Goal: Task Accomplishment & Management: Manage account settings

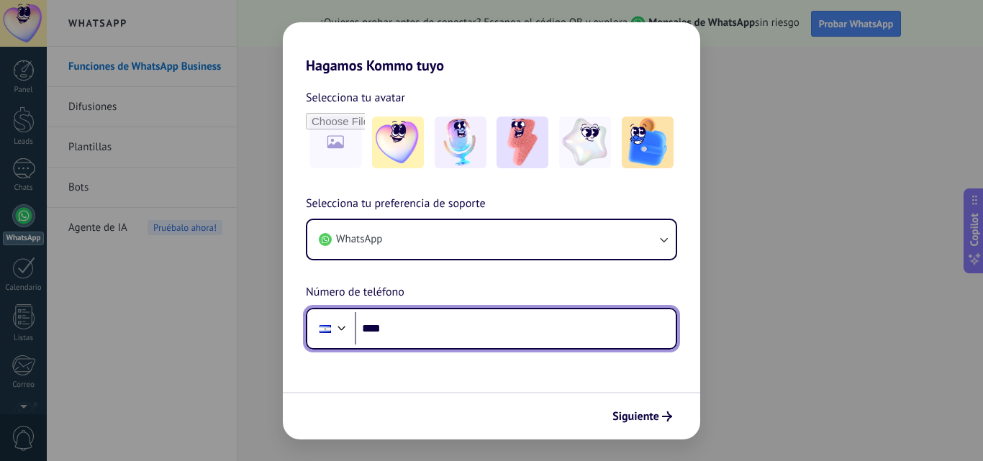
click at [397, 330] on input "****" at bounding box center [515, 328] width 321 height 33
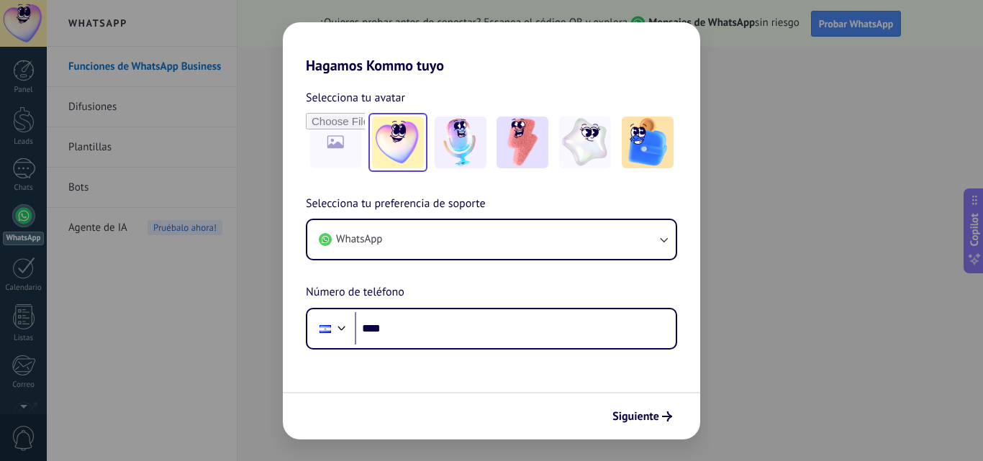
click at [409, 140] on img at bounding box center [398, 143] width 52 height 52
click at [471, 144] on img at bounding box center [460, 143] width 52 height 52
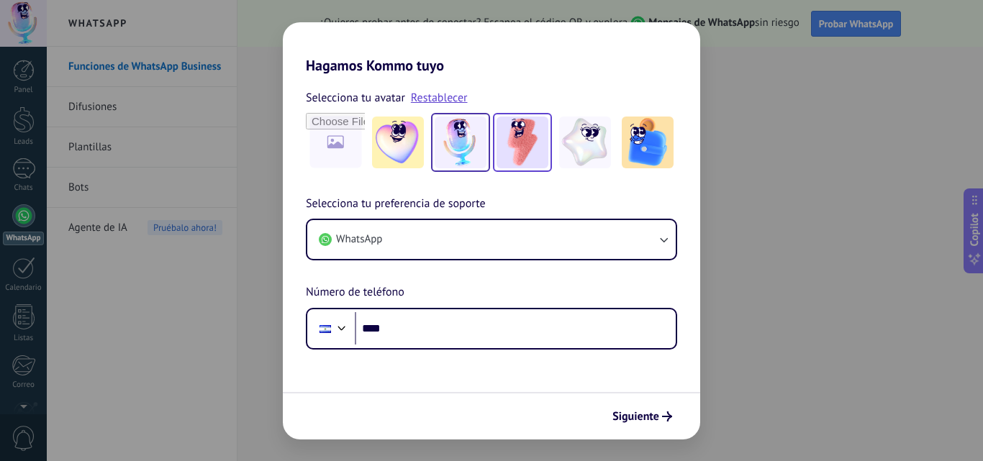
click at [522, 141] on img at bounding box center [522, 143] width 52 height 52
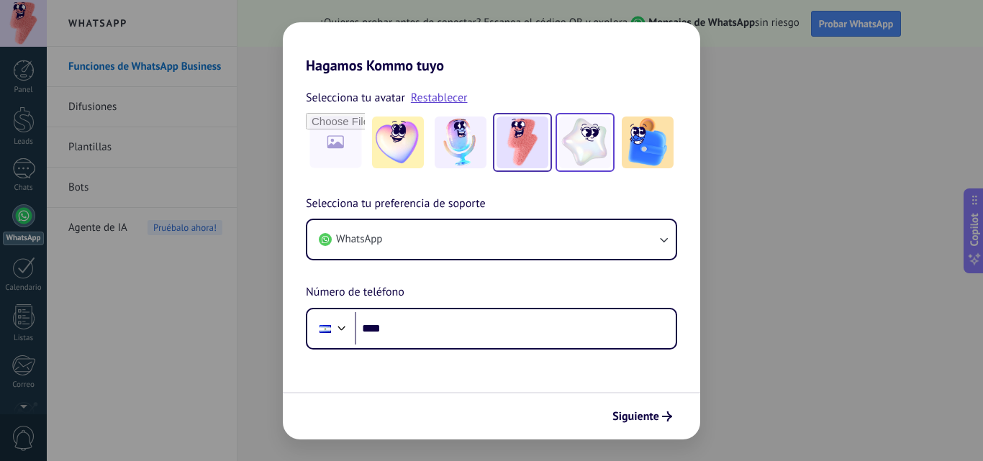
click at [588, 139] on img at bounding box center [585, 143] width 52 height 52
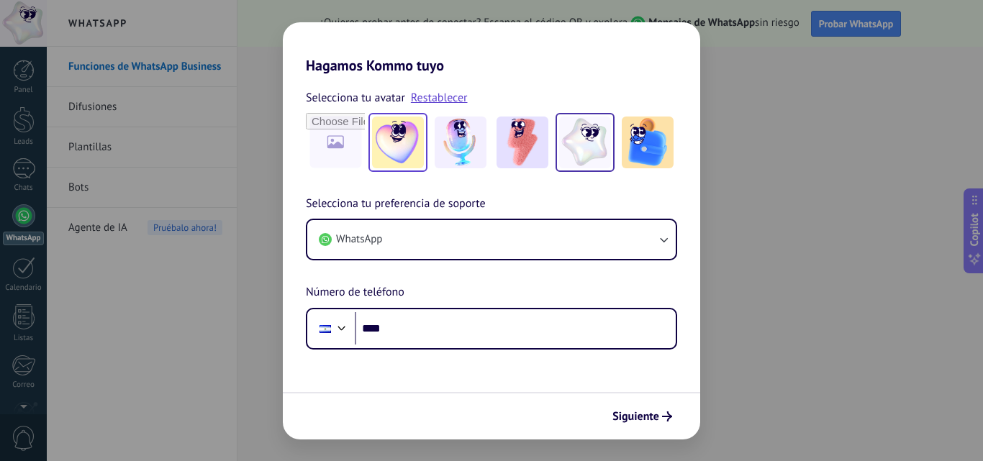
click at [407, 140] on img at bounding box center [398, 143] width 52 height 52
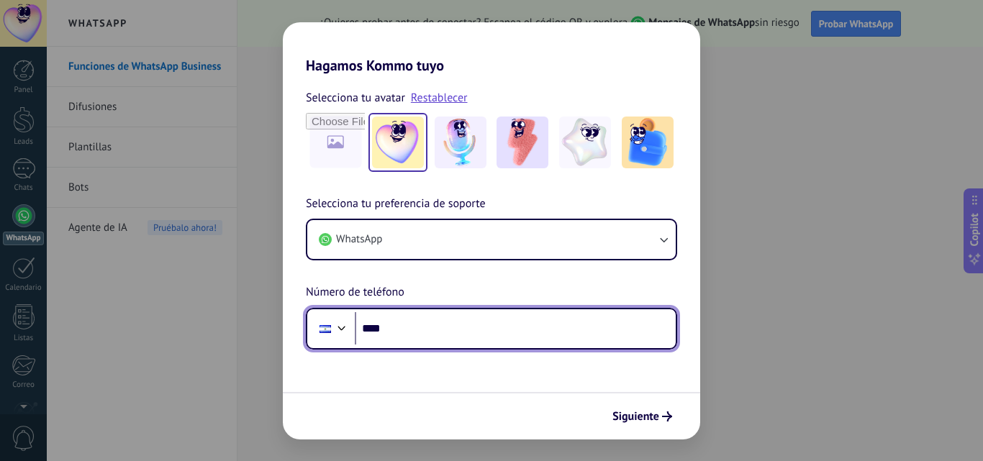
click at [396, 326] on input "****" at bounding box center [515, 328] width 321 height 33
click at [396, 324] on input "****" at bounding box center [515, 328] width 321 height 33
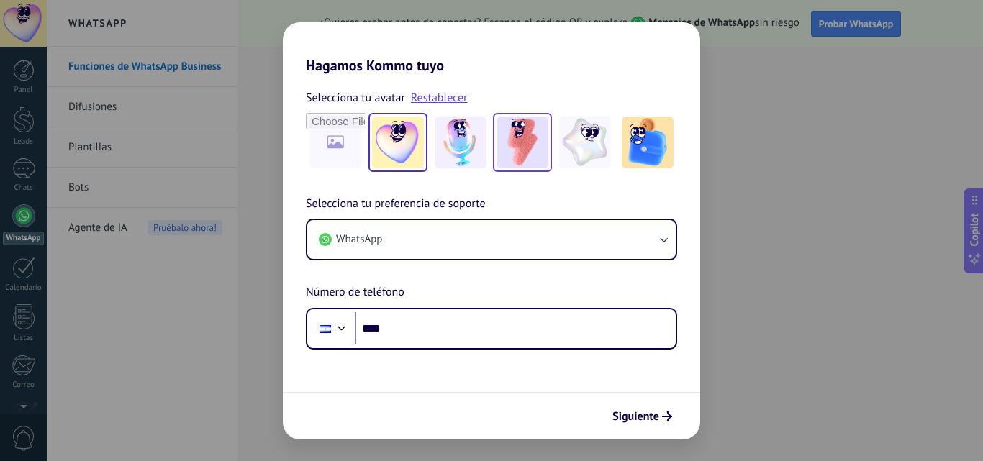
click at [536, 150] on img at bounding box center [522, 143] width 52 height 52
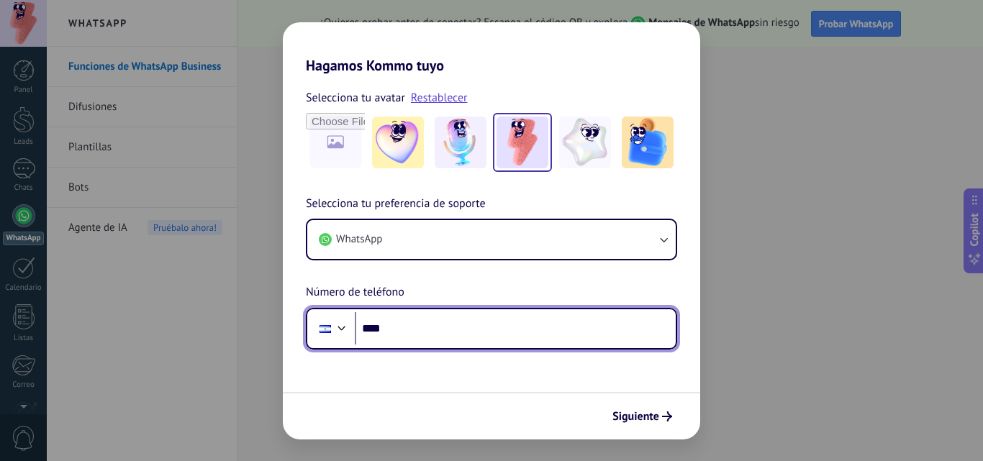
click at [394, 329] on input "****" at bounding box center [515, 328] width 321 height 33
type input "**********"
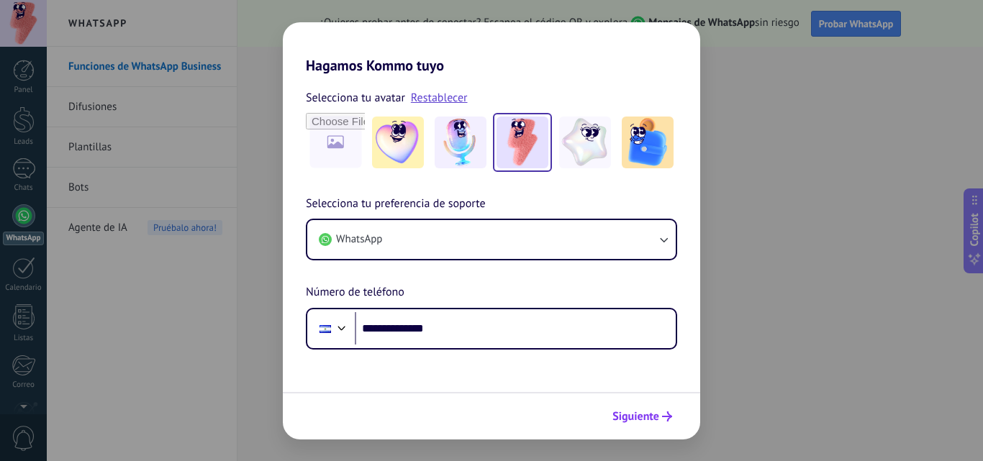
click at [640, 415] on span "Siguiente" at bounding box center [635, 416] width 47 height 10
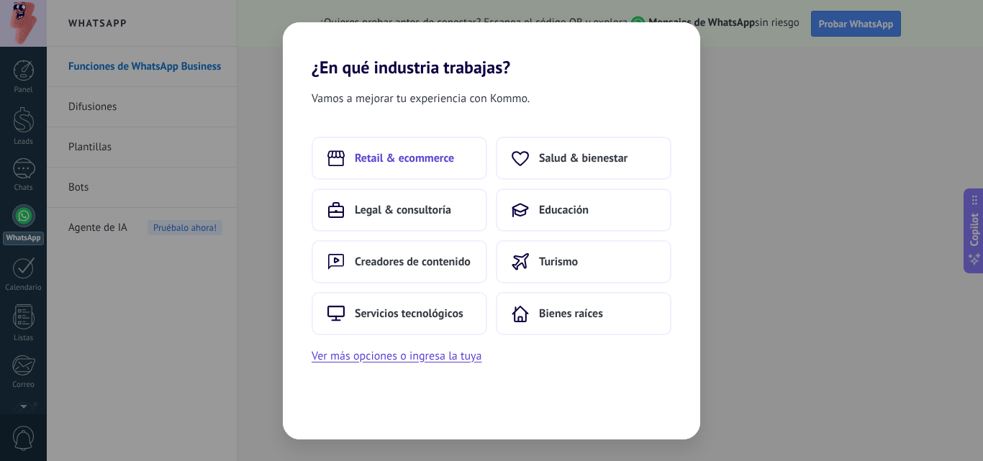
click at [431, 150] on button "Retail & ecommerce" at bounding box center [399, 158] width 176 height 43
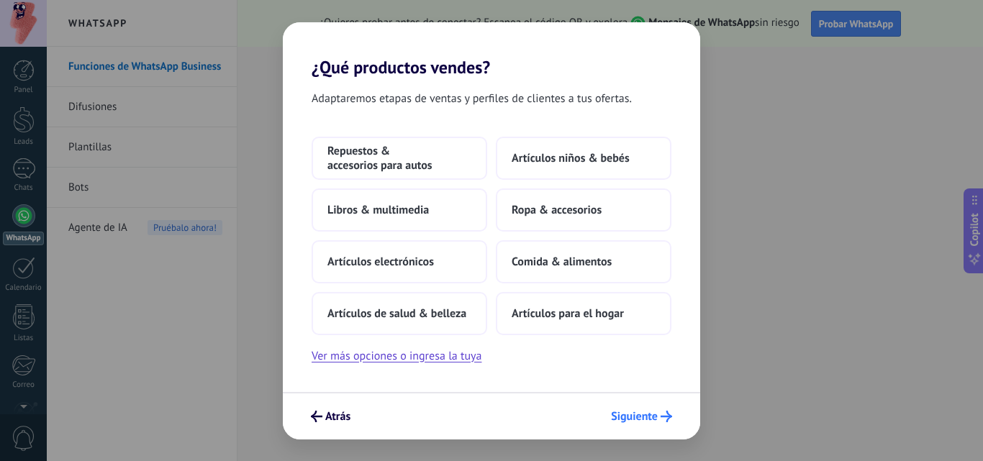
click at [629, 419] on span "Siguiente" at bounding box center [634, 416] width 47 height 10
click at [580, 316] on span "Artículos para el hogar" at bounding box center [567, 313] width 112 height 14
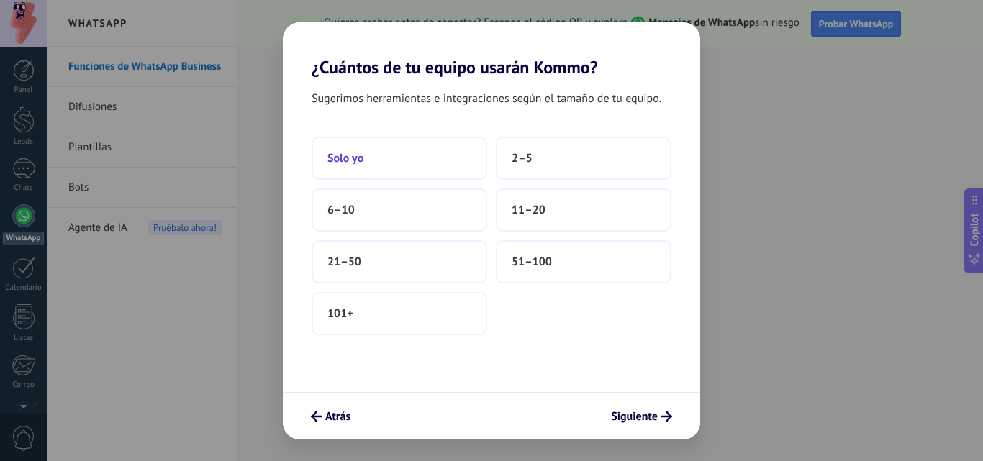
click at [443, 166] on button "Solo yo" at bounding box center [399, 158] width 176 height 43
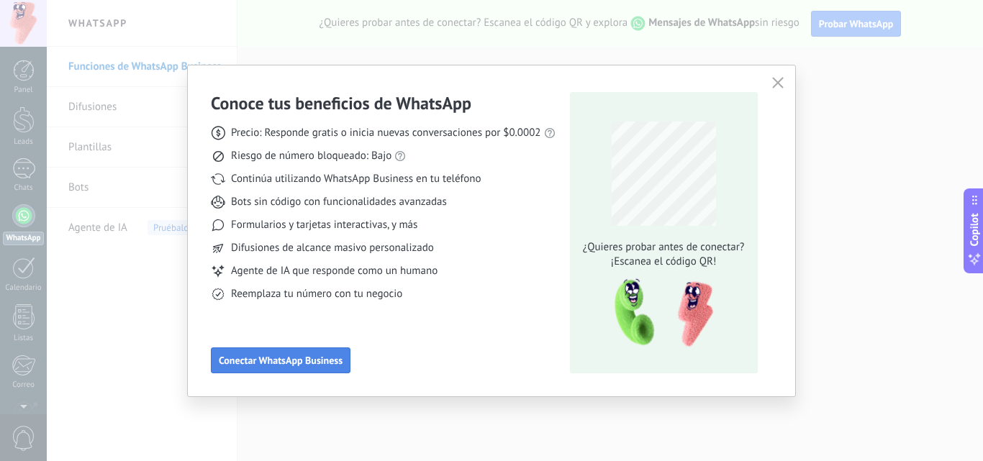
click at [303, 347] on div "Conoce tus beneficios de WhatsApp Precio: Responde gratis o inicia nuevas conve…" at bounding box center [383, 232] width 345 height 281
click at [305, 365] on span "Conectar WhatsApp Business" at bounding box center [281, 360] width 124 height 10
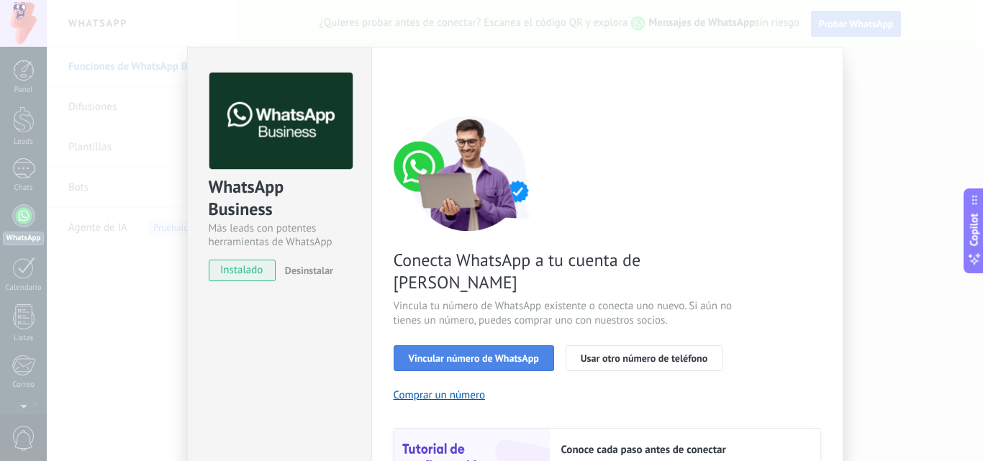
click at [462, 353] on span "Vincular número de WhatsApp" at bounding box center [474, 358] width 130 height 10
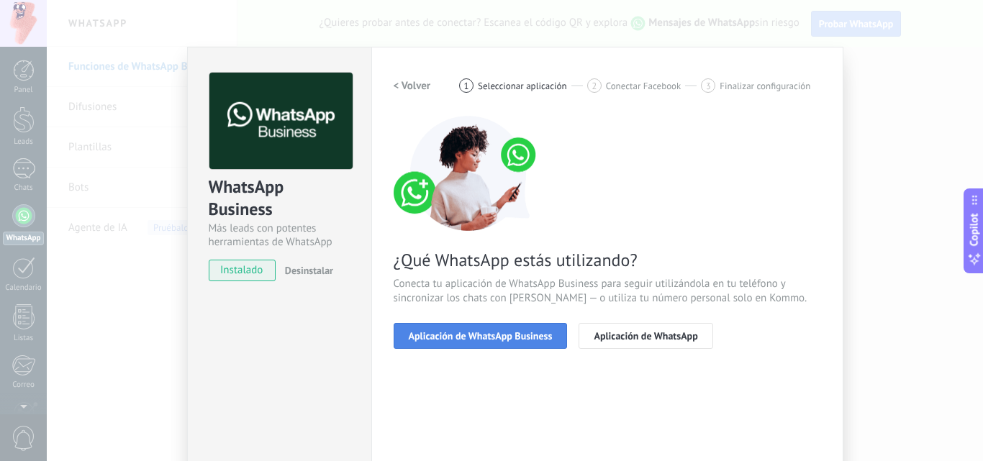
click at [496, 337] on span "Aplicación de WhatsApp Business" at bounding box center [481, 336] width 144 height 10
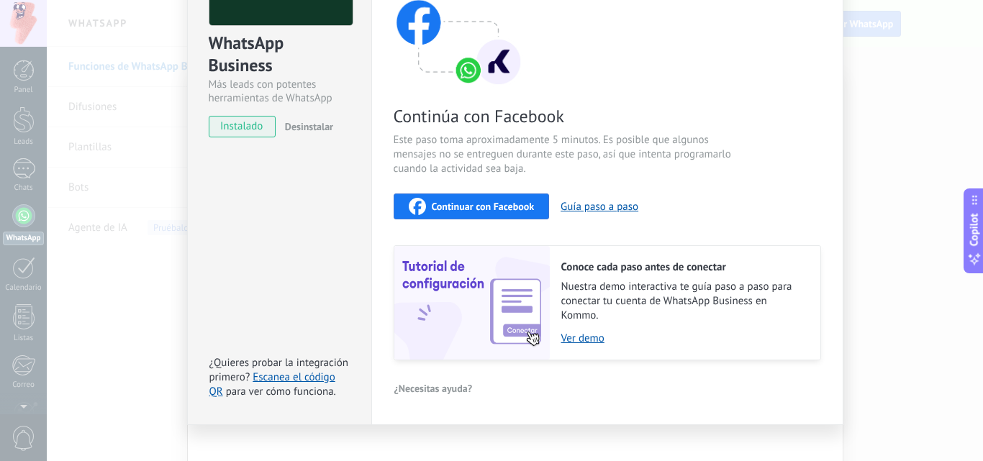
scroll to position [161, 0]
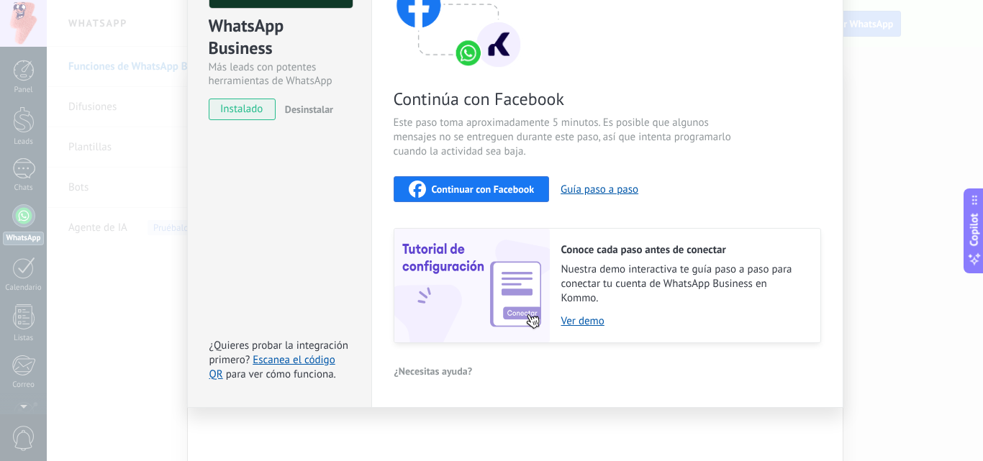
click at [485, 193] on span "Continuar con Facebook" at bounding box center [483, 189] width 103 height 10
click at [580, 319] on link "Ver demo" at bounding box center [683, 321] width 245 height 14
click at [491, 193] on span "Continuar con Facebook" at bounding box center [483, 189] width 103 height 10
click at [464, 197] on button "Continuar con Facebook" at bounding box center [471, 189] width 156 height 26
click at [514, 178] on button "Continuar con Facebook" at bounding box center [471, 189] width 156 height 26
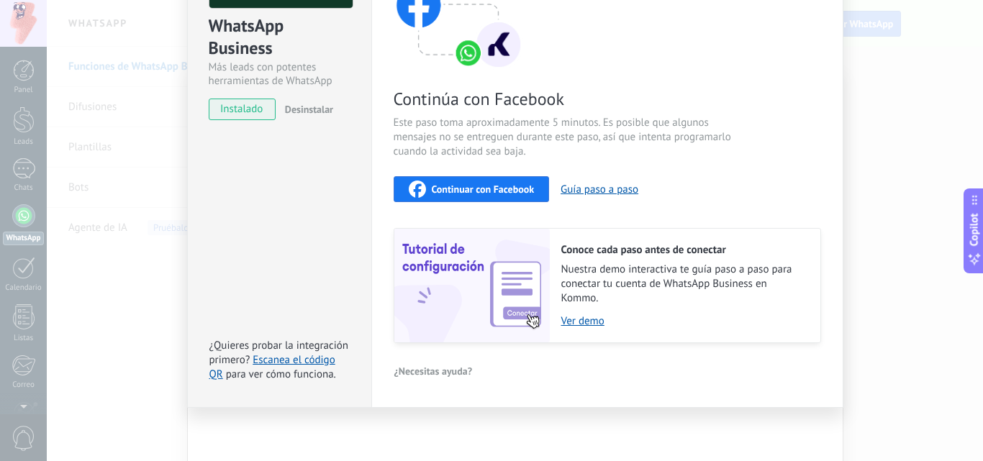
click at [519, 188] on span "Continuar con Facebook" at bounding box center [483, 189] width 103 height 10
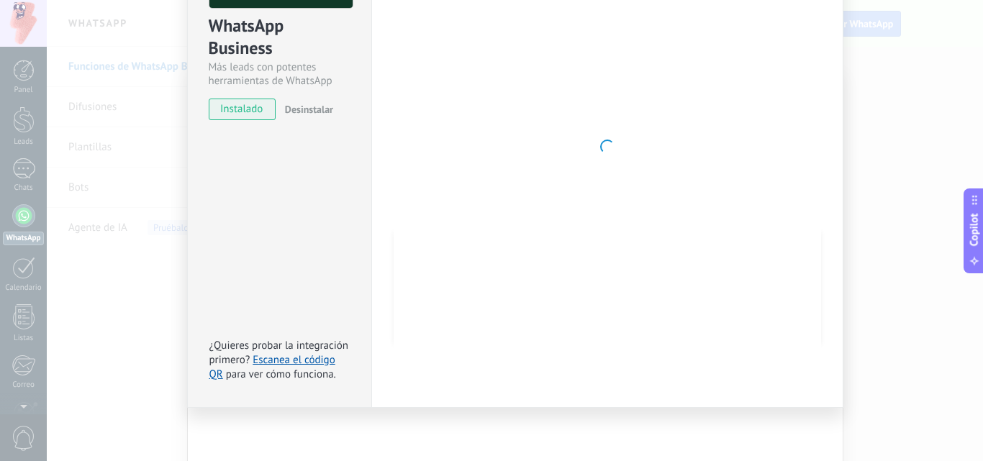
click at [736, 66] on div at bounding box center [606, 147] width 427 height 470
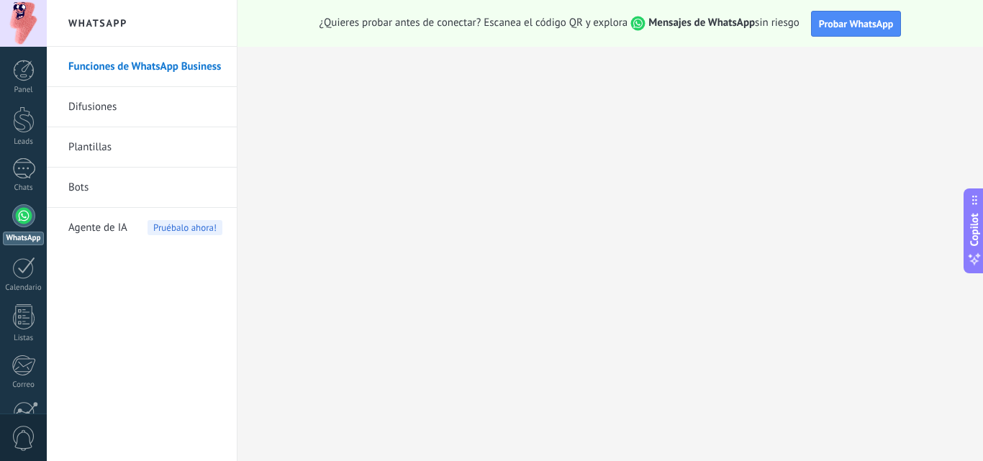
click at [167, 228] on span "Pruébalo ahora!" at bounding box center [184, 227] width 75 height 15
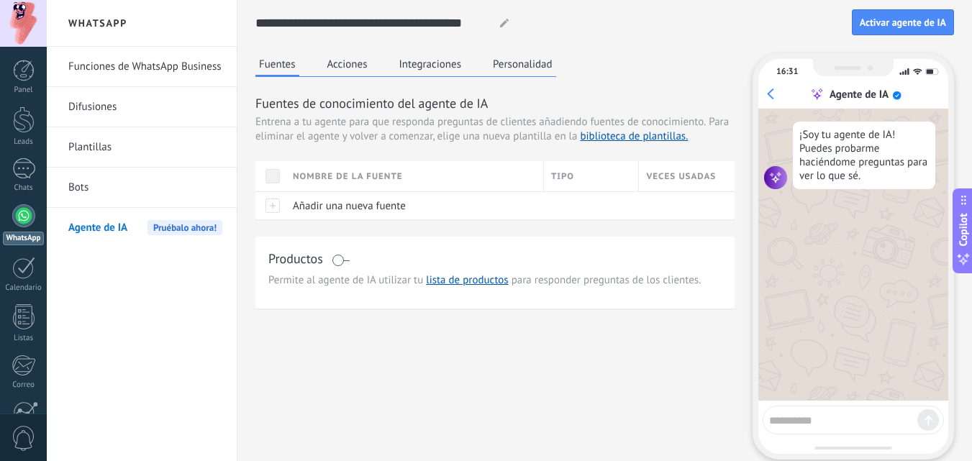
click at [345, 63] on button "Acciones" at bounding box center [347, 64] width 47 height 22
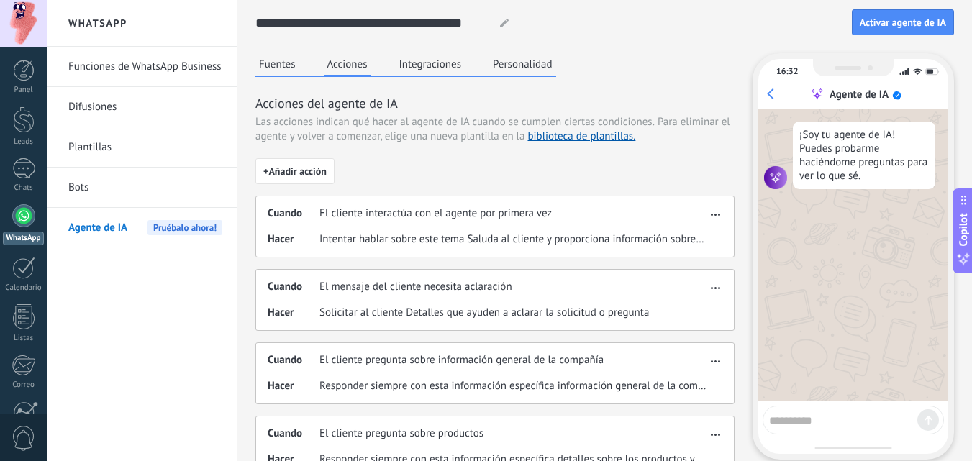
click at [415, 59] on button "Integraciones" at bounding box center [431, 64] width 70 height 22
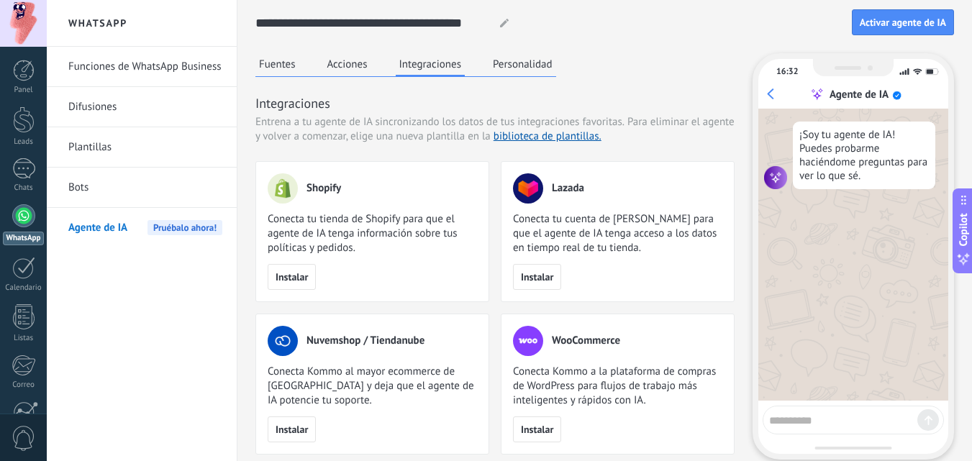
click at [506, 58] on button "Personalidad" at bounding box center [522, 64] width 67 height 22
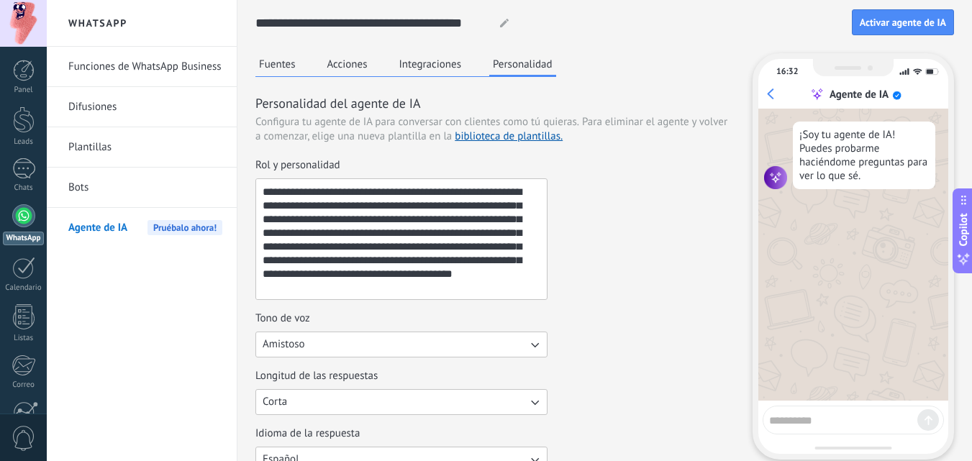
click at [301, 70] on div "Fuentes Acciones Integraciones Personalidad" at bounding box center [405, 65] width 301 height 24
click at [290, 63] on button "Fuentes" at bounding box center [277, 64] width 44 height 22
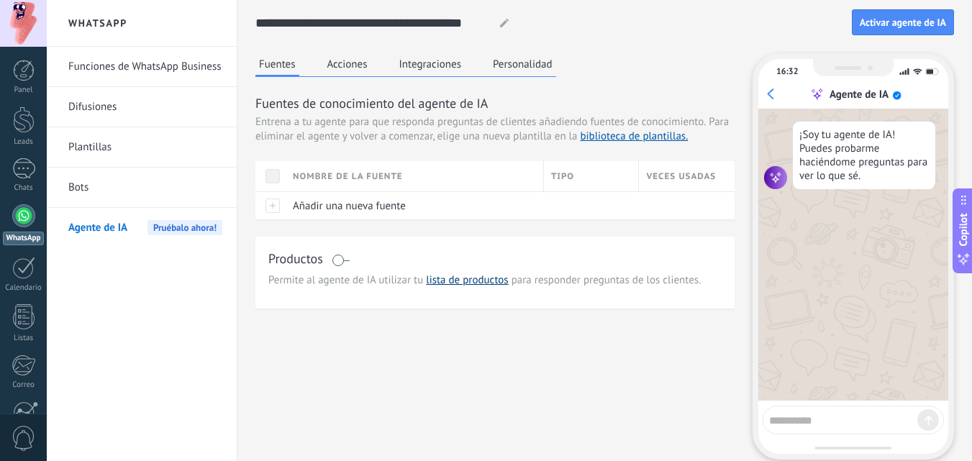
click at [444, 283] on link "lista de productos" at bounding box center [467, 280] width 82 height 14
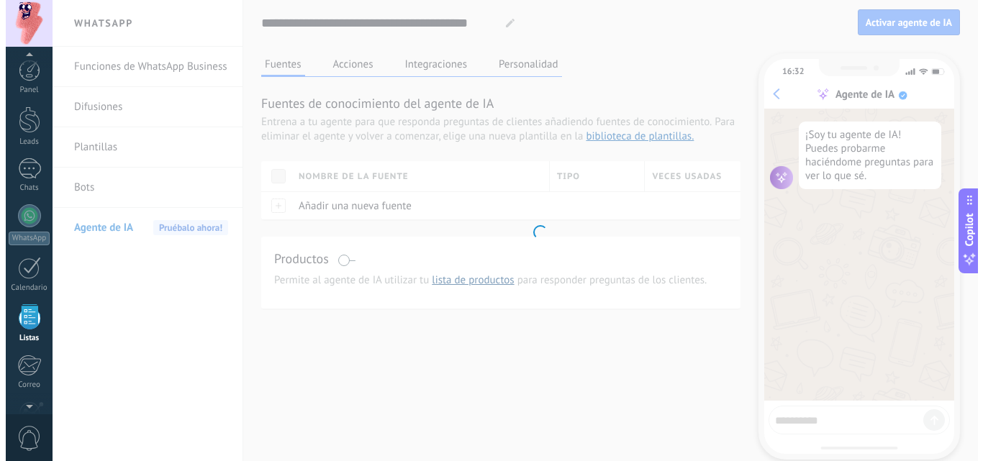
scroll to position [89, 0]
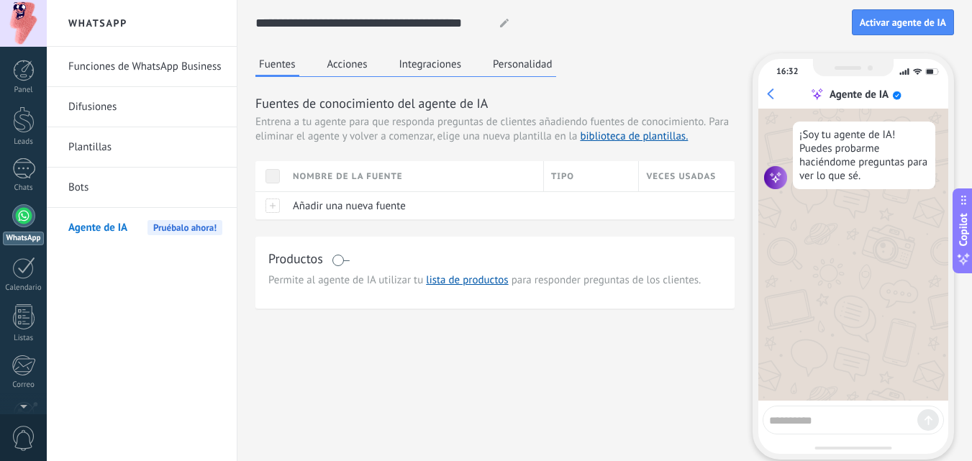
click at [176, 73] on link "Funciones de WhatsApp Business" at bounding box center [145, 67] width 154 height 40
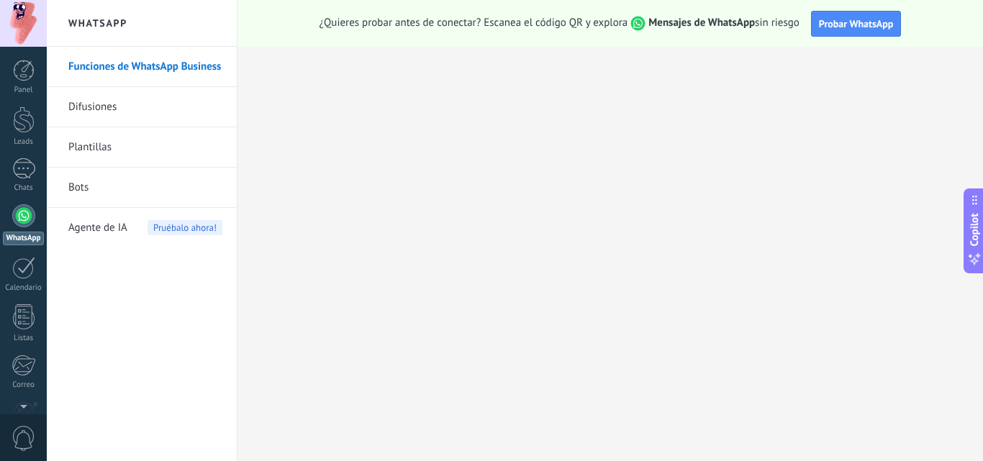
click at [176, 106] on link "Difusiones" at bounding box center [145, 107] width 154 height 40
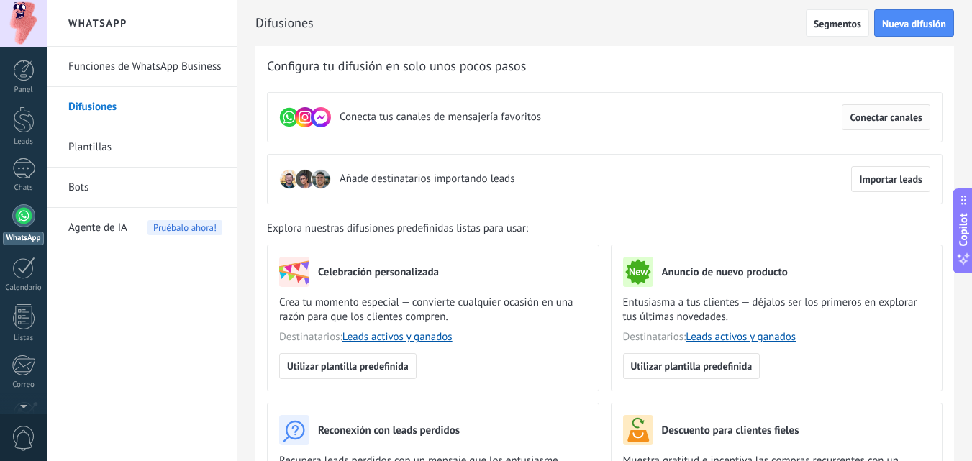
click at [873, 117] on span "Conectar canales" at bounding box center [886, 117] width 73 height 10
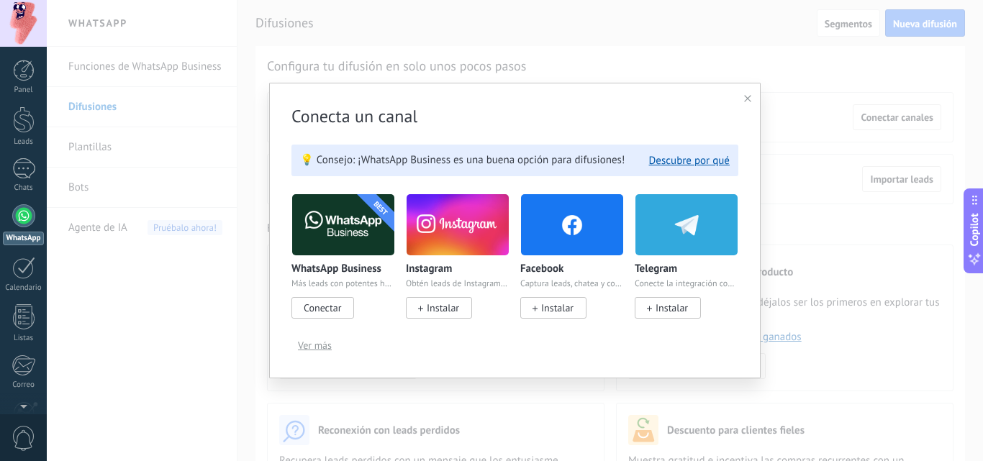
click at [320, 309] on span "Conectar" at bounding box center [322, 307] width 37 height 13
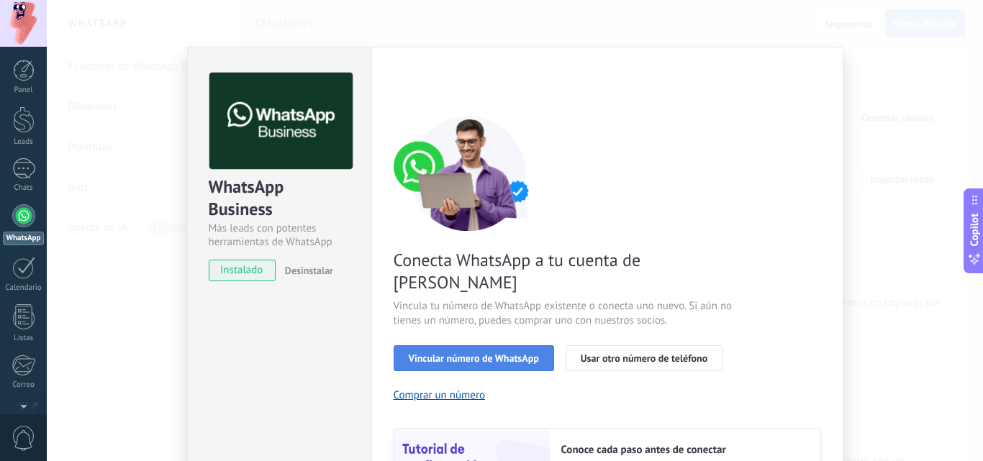
click at [470, 345] on button "Vincular número de WhatsApp" at bounding box center [473, 358] width 160 height 26
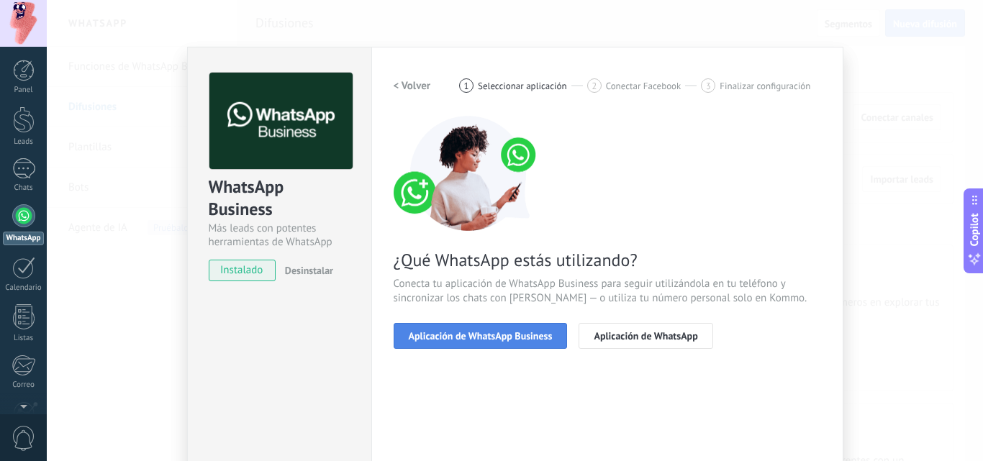
click at [476, 337] on span "Aplicación de WhatsApp Business" at bounding box center [481, 336] width 144 height 10
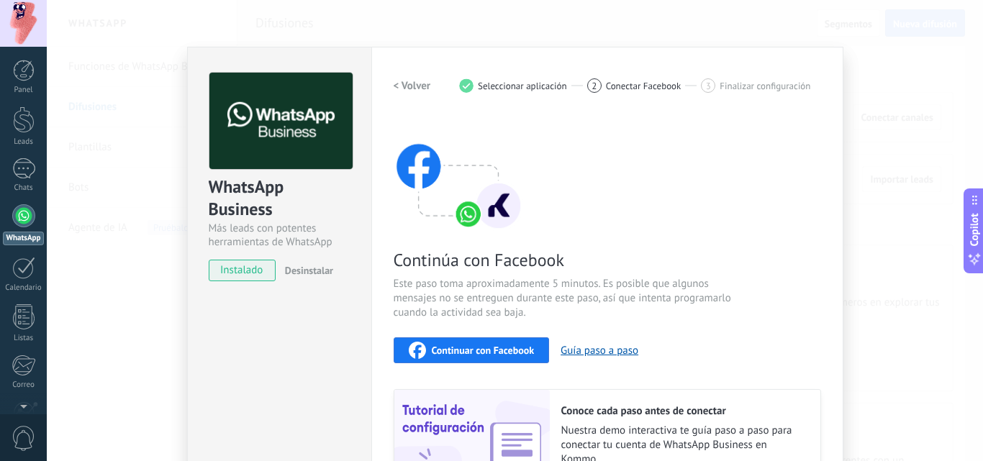
click at [891, 63] on div "WhatsApp Business Más leads con potentes herramientas de WhatsApp instalado Des…" at bounding box center [515, 230] width 936 height 461
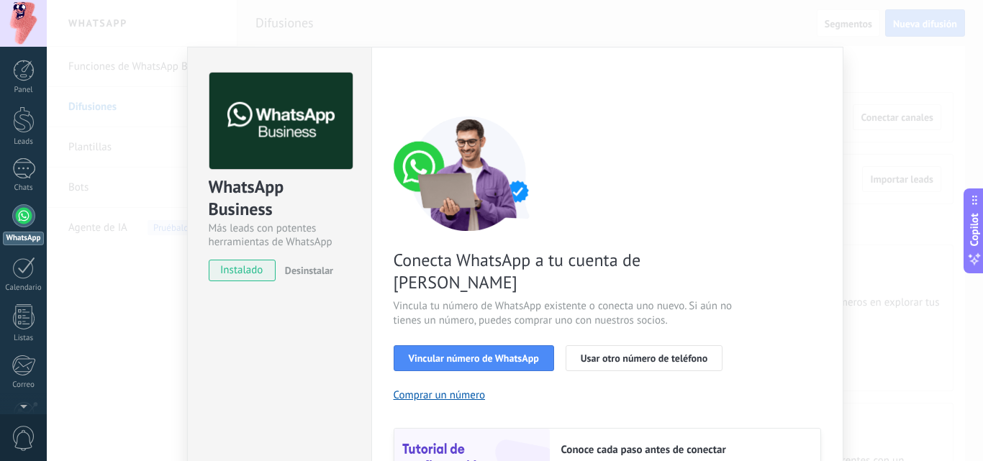
click at [409, 32] on div "WhatsApp Business Más leads con potentes herramientas de WhatsApp instalado Des…" at bounding box center [515, 230] width 936 height 461
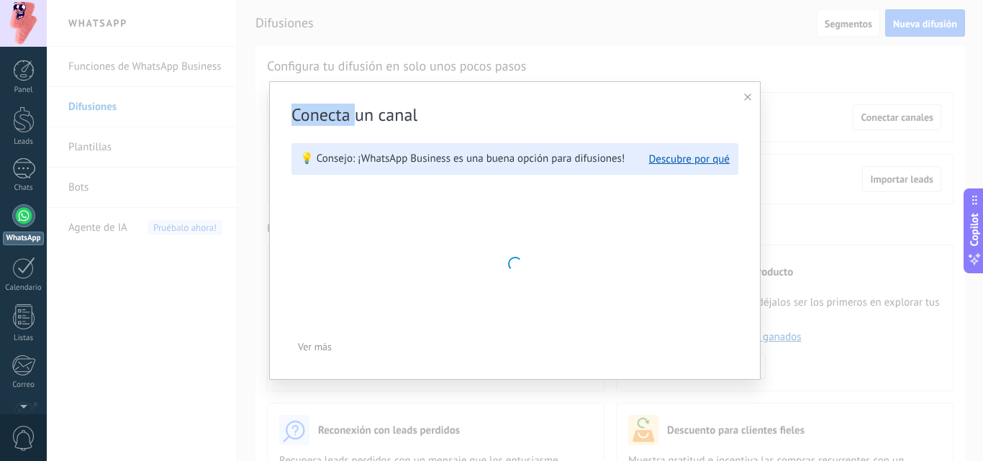
click at [409, 32] on div "Conecta un canal 💡 Consejo: ¡WhatsApp Business es una buena opción para difusio…" at bounding box center [515, 230] width 936 height 461
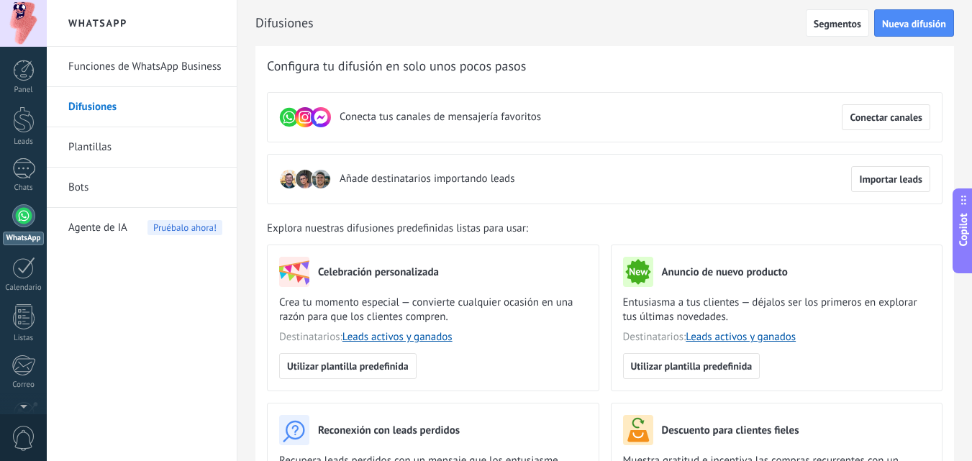
click at [965, 206] on icon at bounding box center [963, 200] width 12 height 12
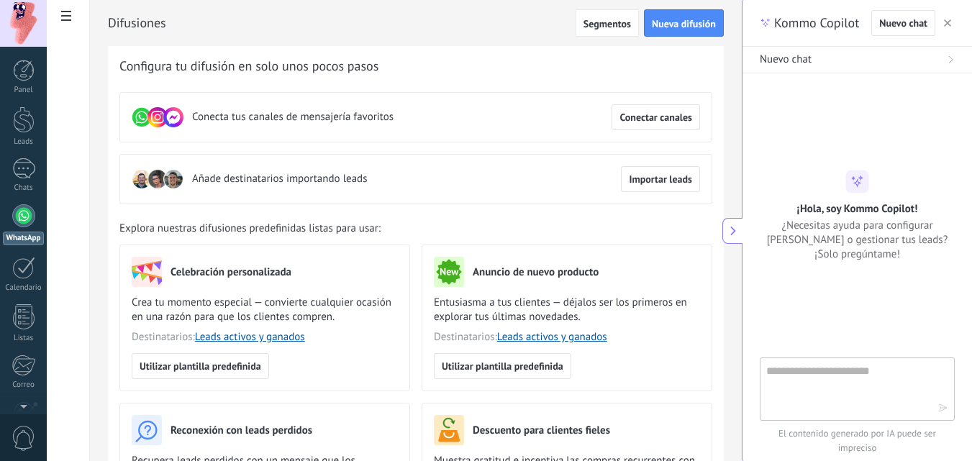
click at [948, 23] on use "button" at bounding box center [947, 22] width 7 height 7
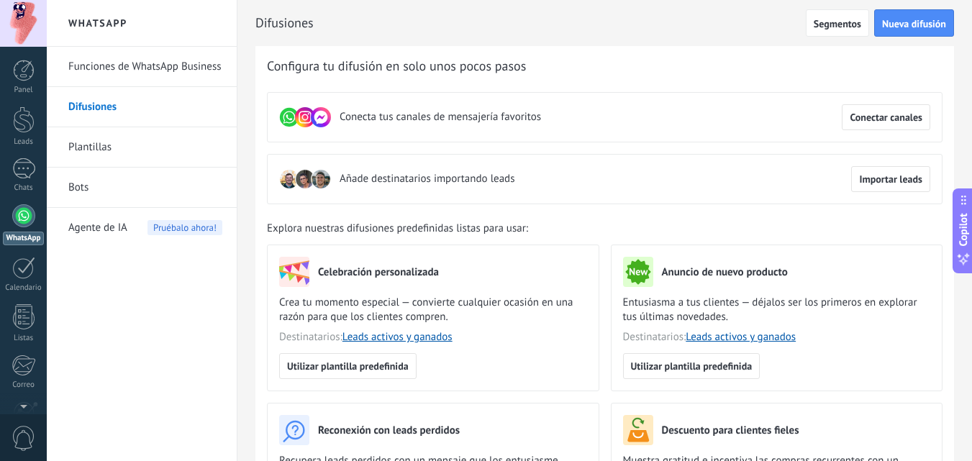
click at [114, 155] on link "Plantillas" at bounding box center [145, 147] width 154 height 40
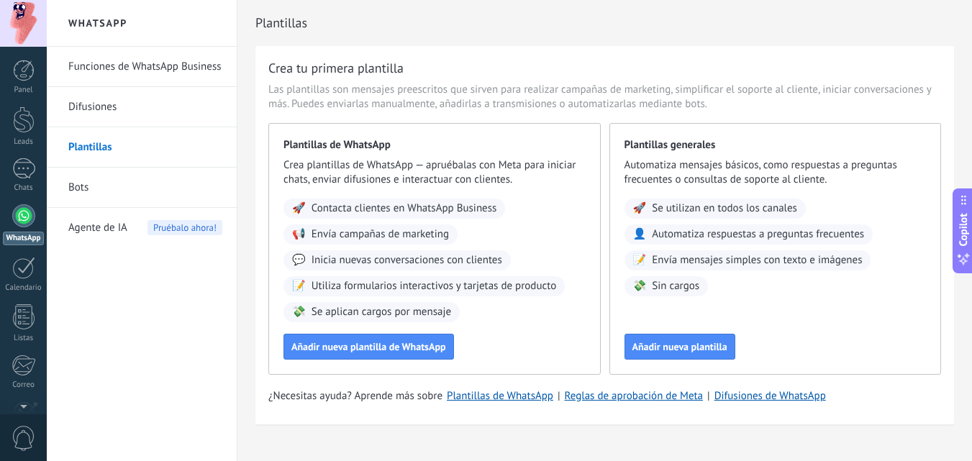
click at [130, 178] on link "Bots" at bounding box center [145, 188] width 154 height 40
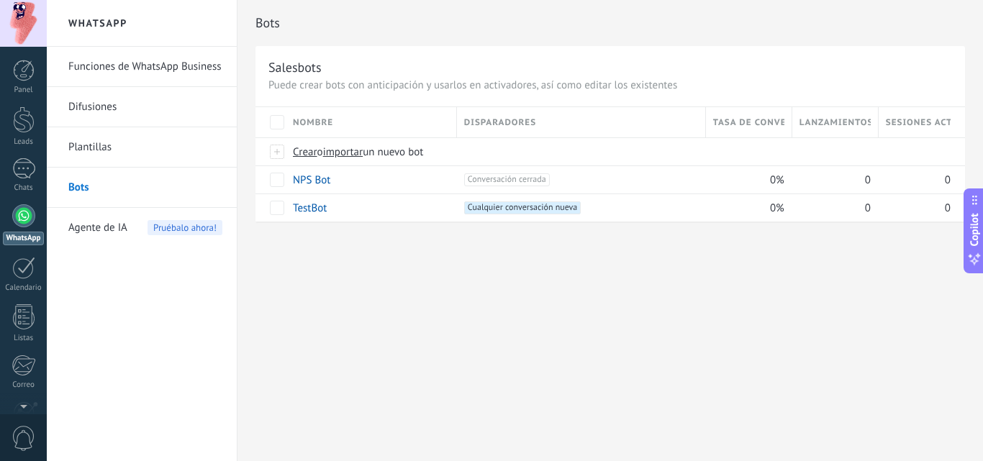
click at [120, 229] on span "Agente de IA" at bounding box center [97, 228] width 59 height 40
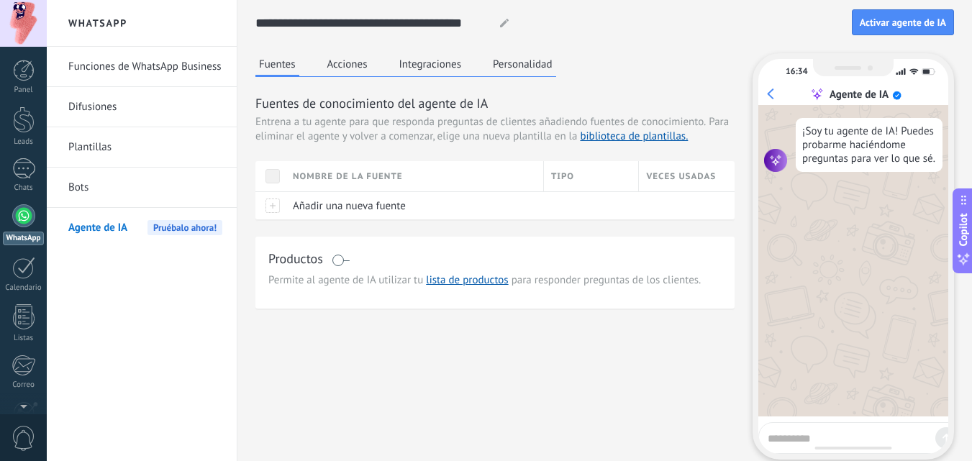
click at [365, 62] on button "Acciones" at bounding box center [347, 64] width 47 height 22
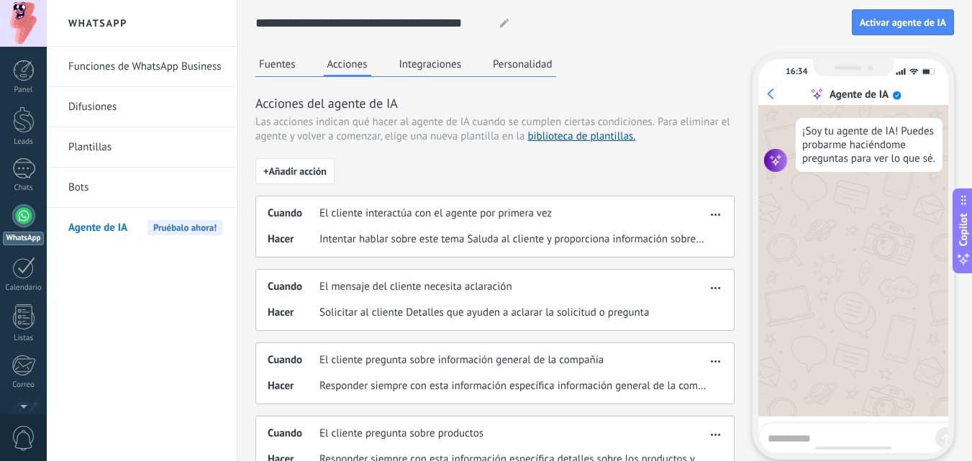
click at [399, 63] on button "Integraciones" at bounding box center [431, 64] width 70 height 22
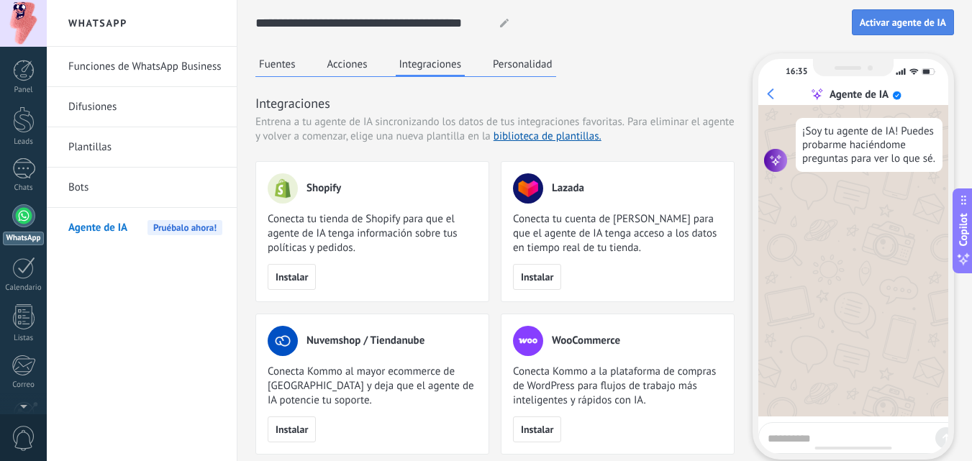
click at [909, 24] on span "Activar agente de IA" at bounding box center [903, 22] width 86 height 10
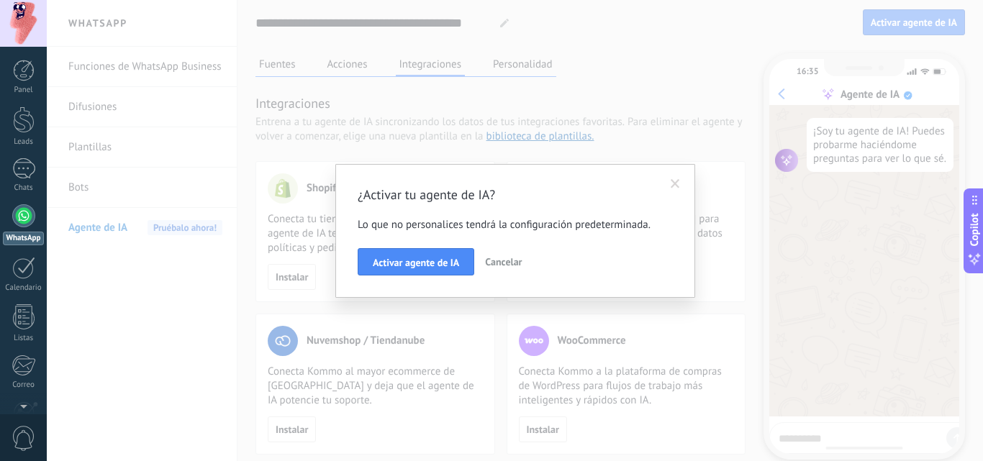
click at [675, 180] on span at bounding box center [674, 184] width 9 height 10
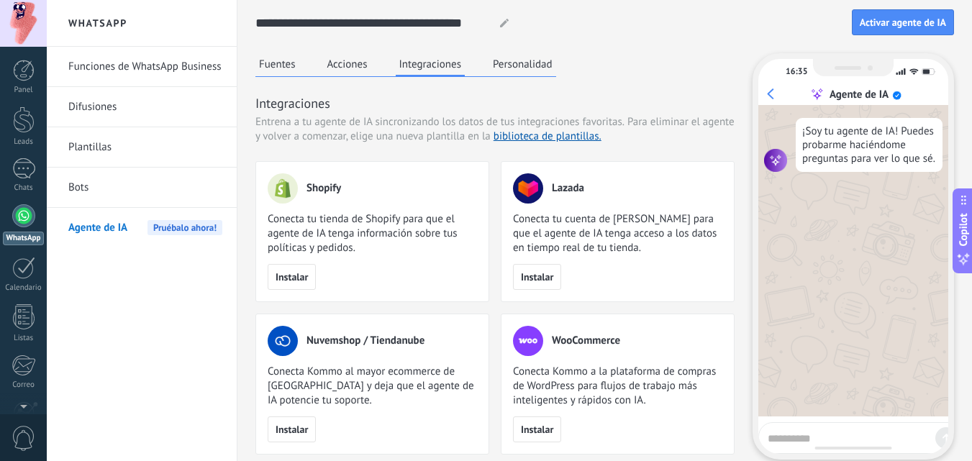
click at [286, 70] on button "Fuentes" at bounding box center [277, 64] width 44 height 22
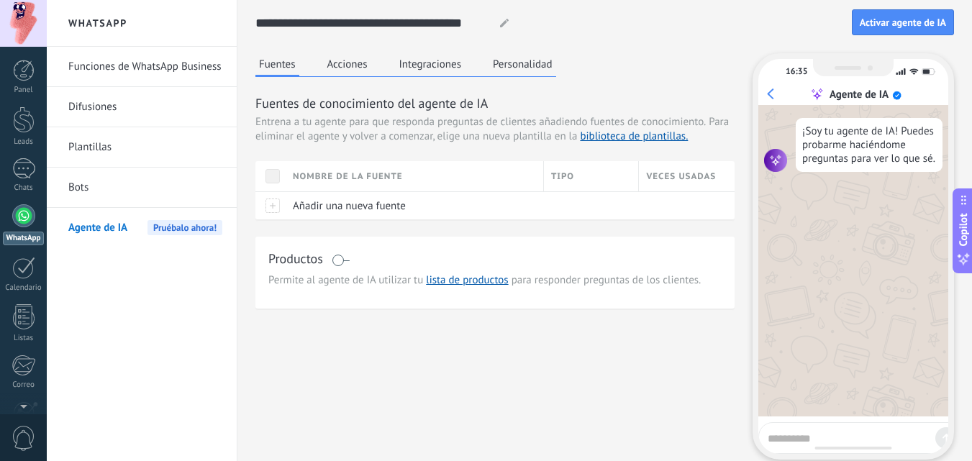
click at [450, 65] on button "Integraciones" at bounding box center [431, 64] width 70 height 22
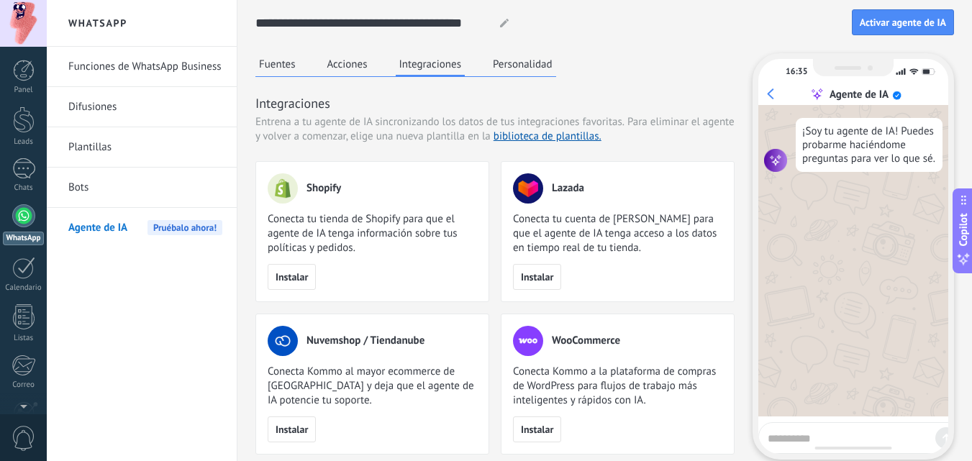
click at [528, 67] on button "Personalidad" at bounding box center [522, 64] width 67 height 22
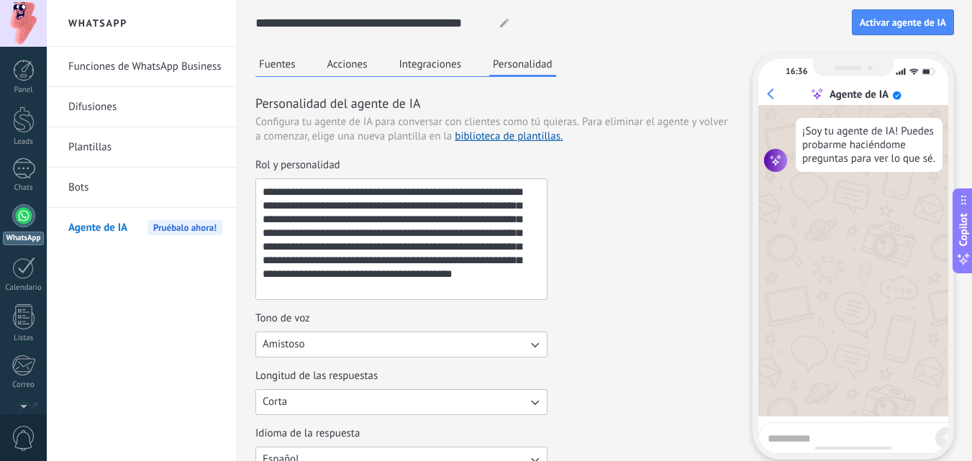
click at [965, 229] on span "Copilot" at bounding box center [963, 229] width 14 height 33
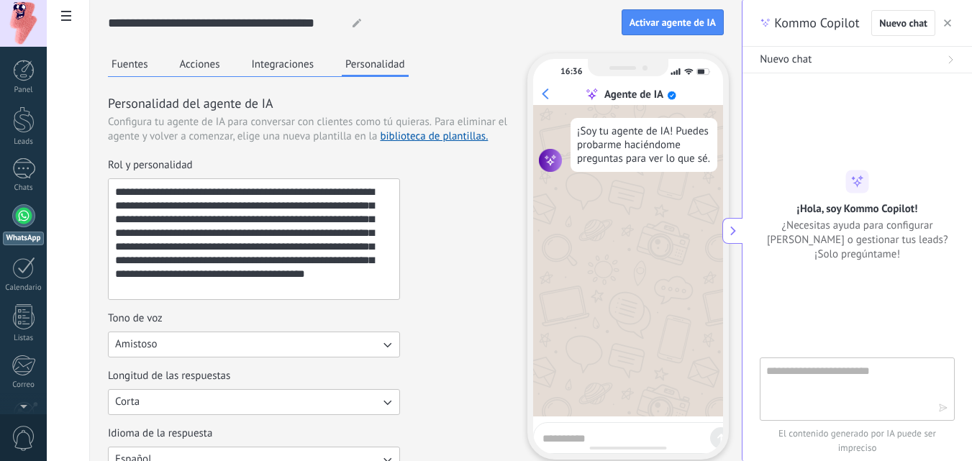
click at [950, 18] on button "button" at bounding box center [947, 22] width 14 height 17
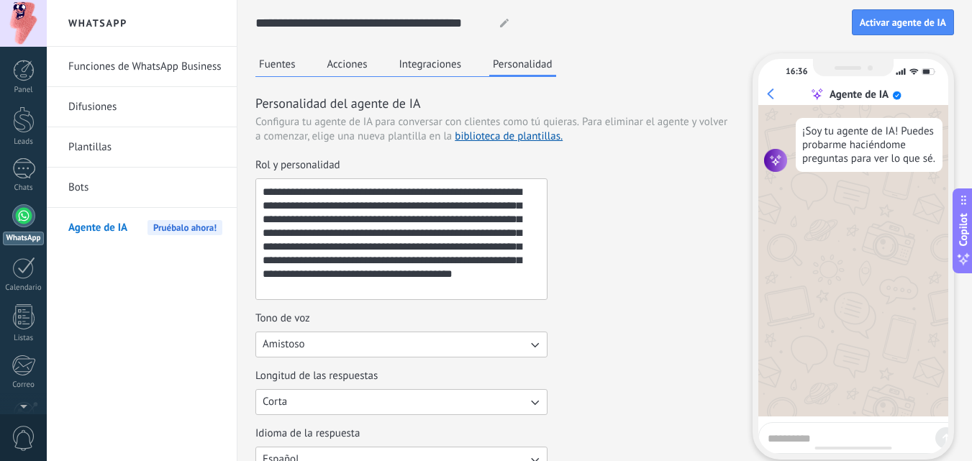
click at [155, 64] on link "Funciones de WhatsApp Business" at bounding box center [145, 67] width 154 height 40
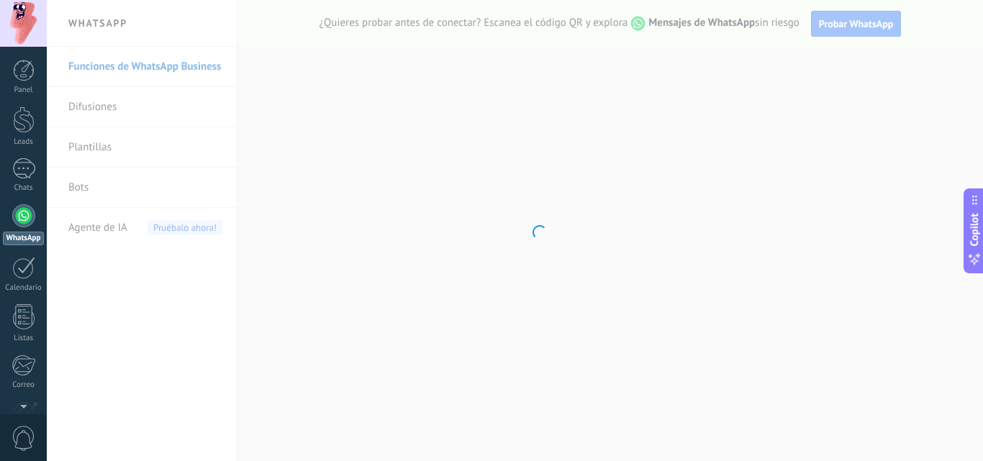
click at [111, 108] on body ".abccls-1,.abccls-2{fill-rule:evenodd}.abccls-2{fill:#fff} .abfcls-1{fill:none}…" at bounding box center [491, 230] width 983 height 461
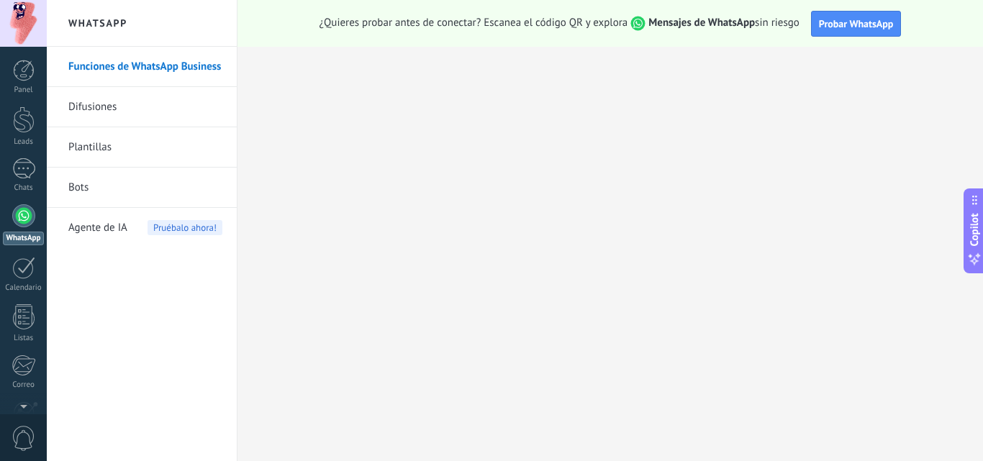
click at [111, 108] on link "Difusiones" at bounding box center [145, 107] width 154 height 40
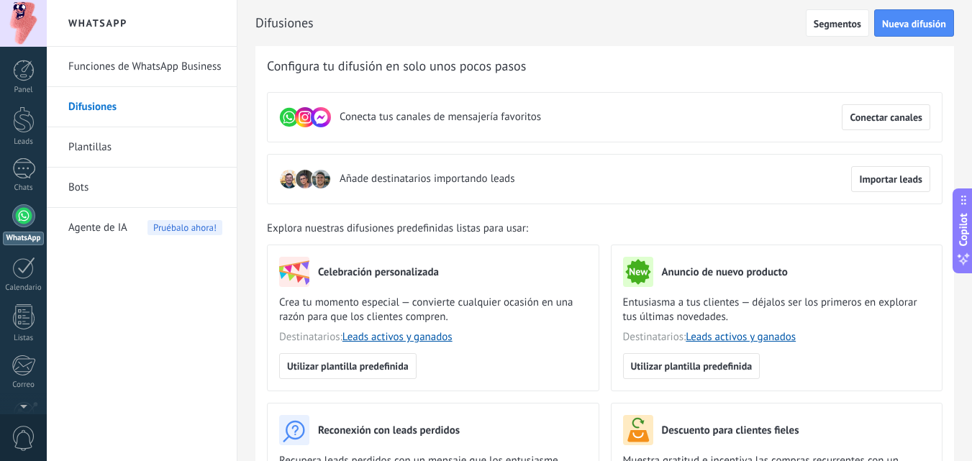
click at [104, 147] on link "Plantillas" at bounding box center [145, 147] width 154 height 40
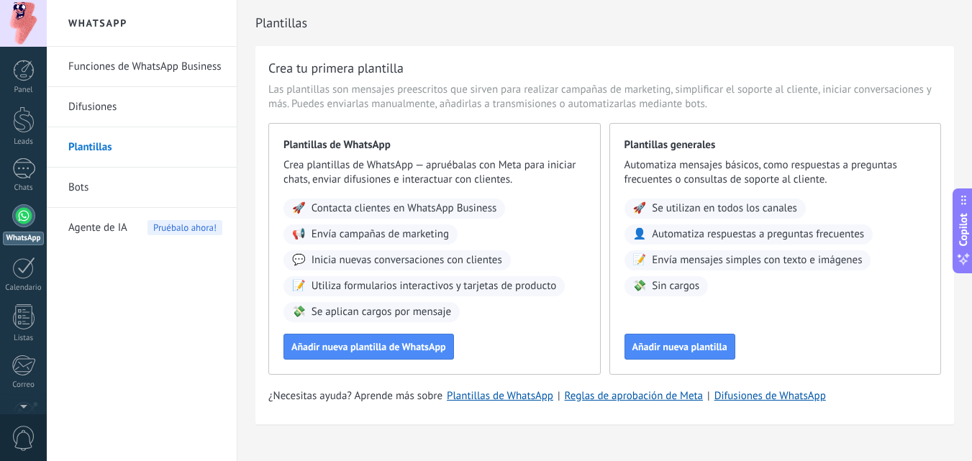
click at [99, 190] on link "Bots" at bounding box center [145, 188] width 154 height 40
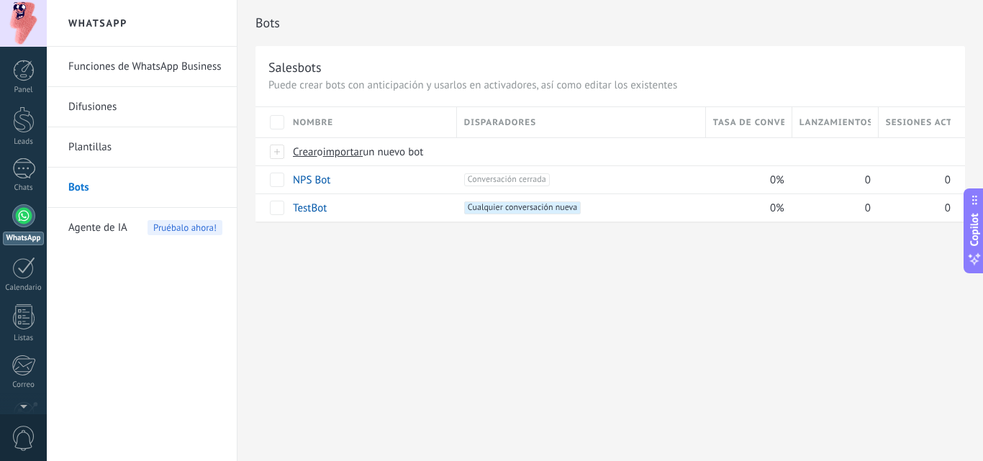
click at [92, 226] on span "Agente de IA" at bounding box center [97, 228] width 59 height 40
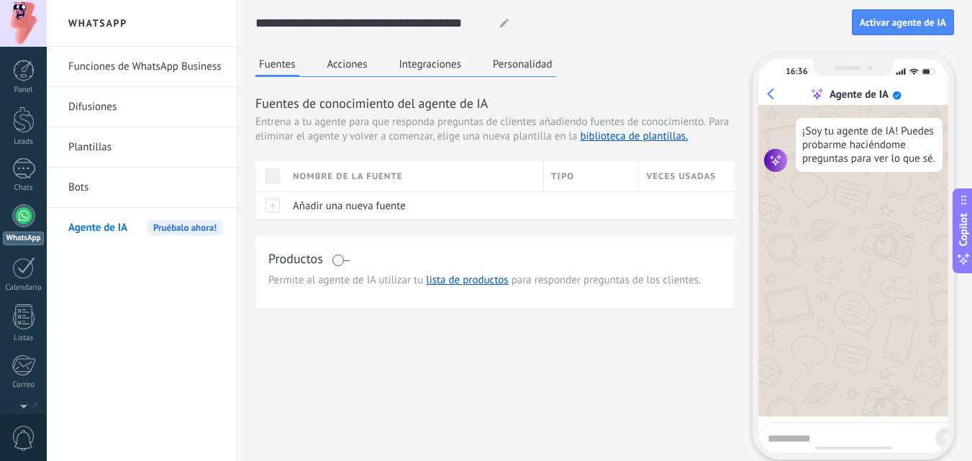
click at [194, 229] on span "Pruébalo ahora!" at bounding box center [184, 227] width 75 height 15
click at [334, 133] on span "Para eliminar el agente y volver a comenzar, elige una nueva plantilla en la bi…" at bounding box center [491, 129] width 473 height 28
click at [351, 68] on button "Acciones" at bounding box center [347, 64] width 47 height 22
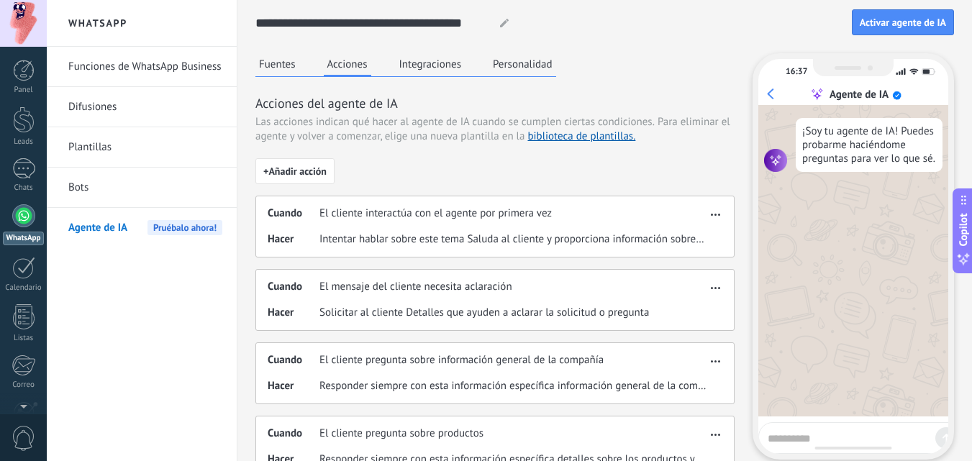
click at [412, 64] on button "Integraciones" at bounding box center [431, 64] width 70 height 22
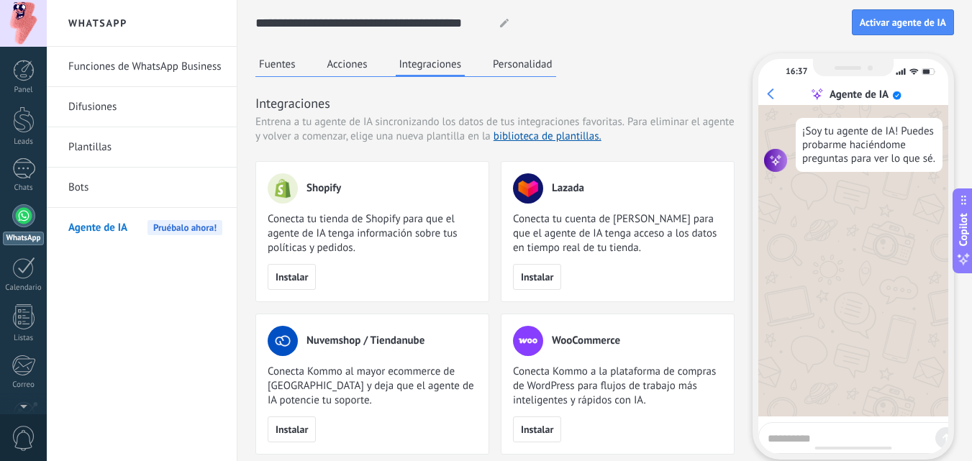
click at [506, 56] on button "Personalidad" at bounding box center [522, 64] width 67 height 22
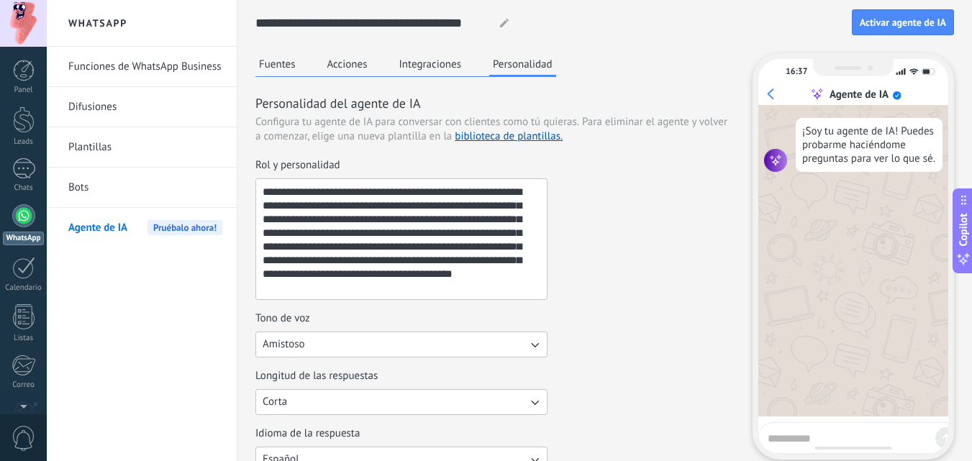
click at [270, 63] on button "Fuentes" at bounding box center [277, 64] width 44 height 22
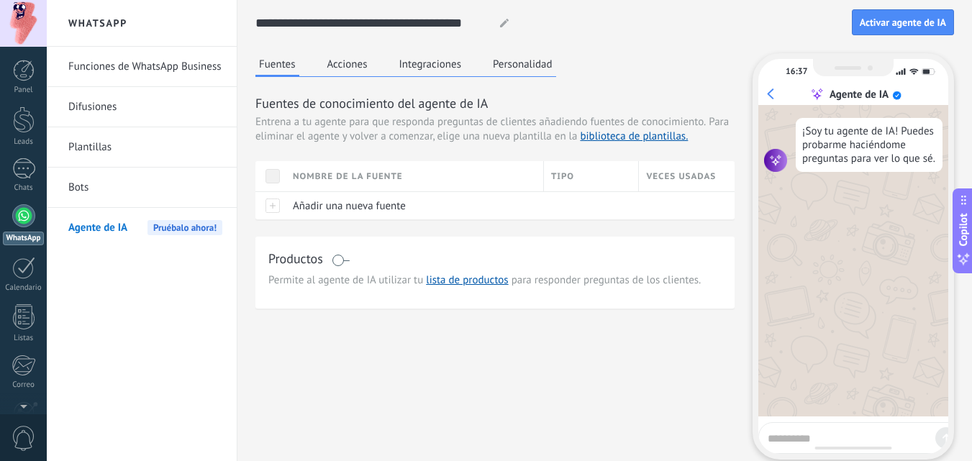
click at [270, 63] on button "Fuentes" at bounding box center [277, 65] width 44 height 24
click at [829, 434] on textarea at bounding box center [849, 436] width 162 height 18
type textarea "*"
type textarea "****"
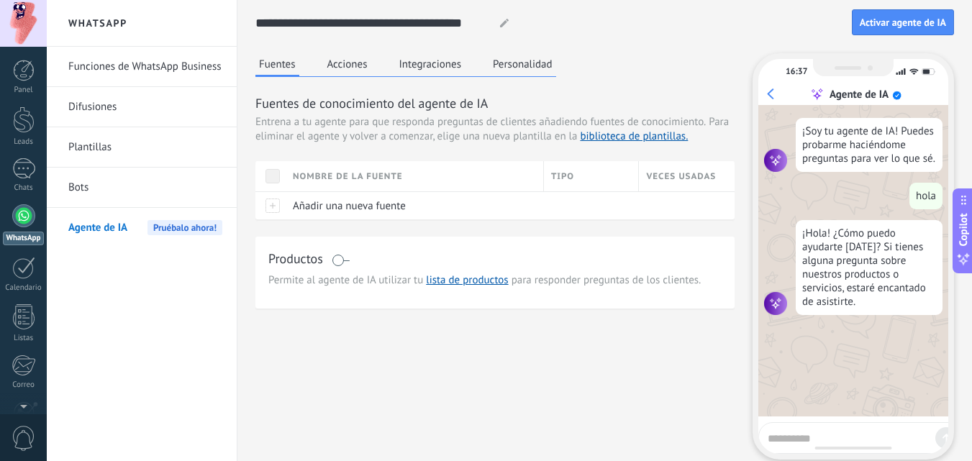
click at [841, 436] on textarea at bounding box center [849, 436] width 162 height 18
type textarea "**********"
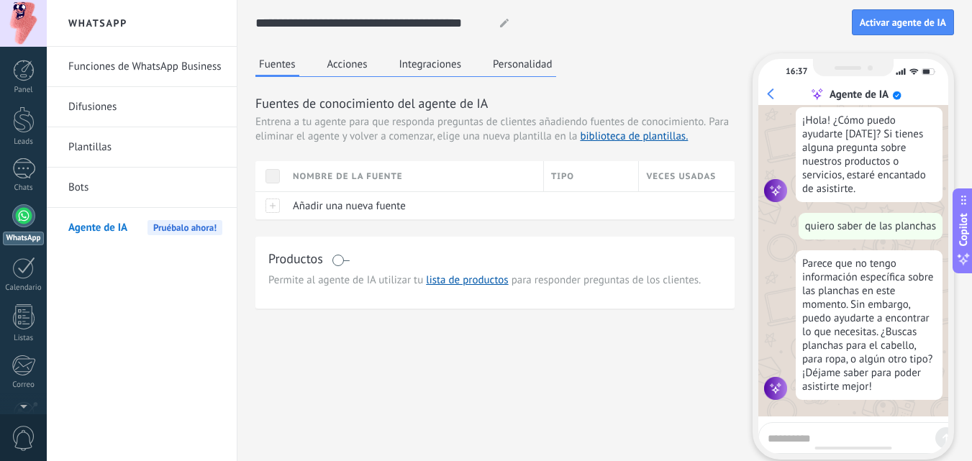
scroll to position [128, 0]
click at [367, 66] on button "Acciones" at bounding box center [347, 64] width 47 height 22
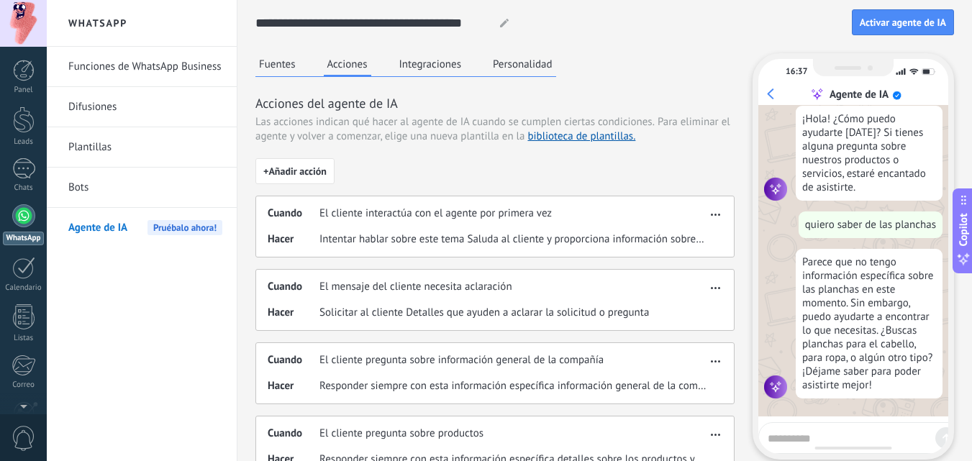
click at [270, 65] on button "Fuentes" at bounding box center [277, 64] width 44 height 22
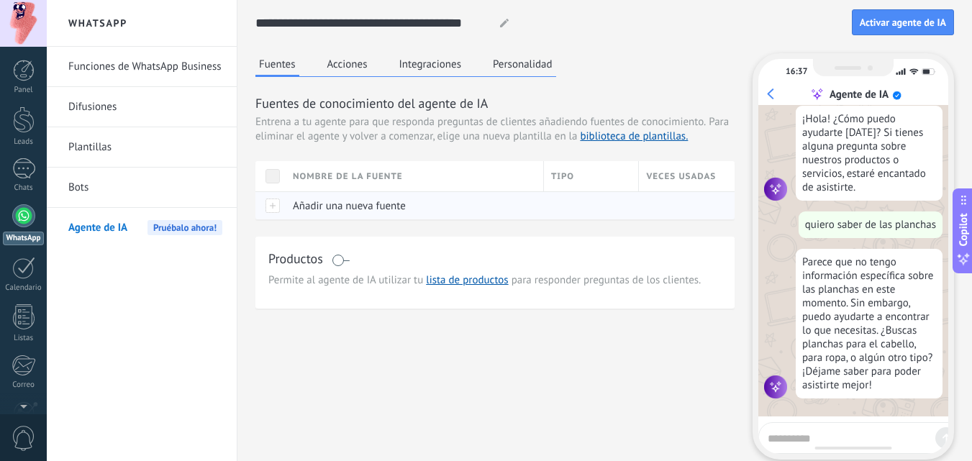
click at [276, 205] on div at bounding box center [270, 205] width 30 height 28
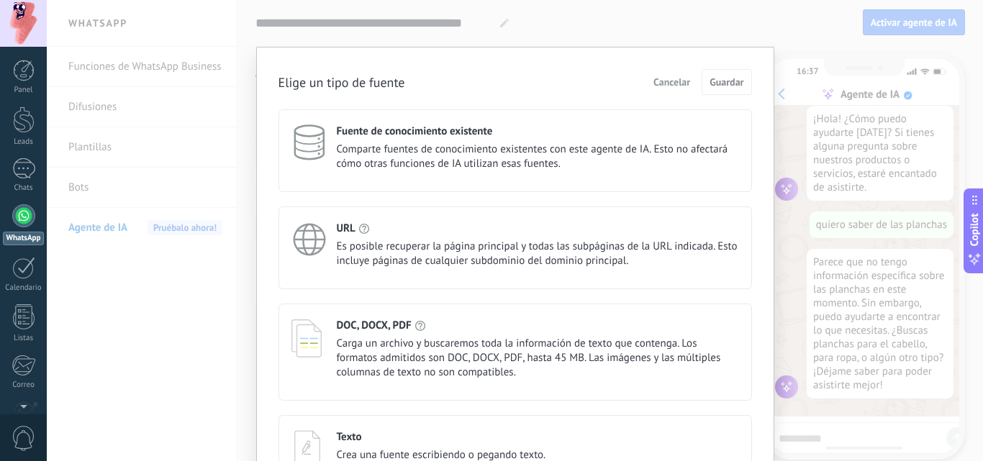
click at [444, 240] on span "Es posible recuperar la página principal y todas las subpáginas de la URL indic…" at bounding box center [538, 254] width 402 height 29
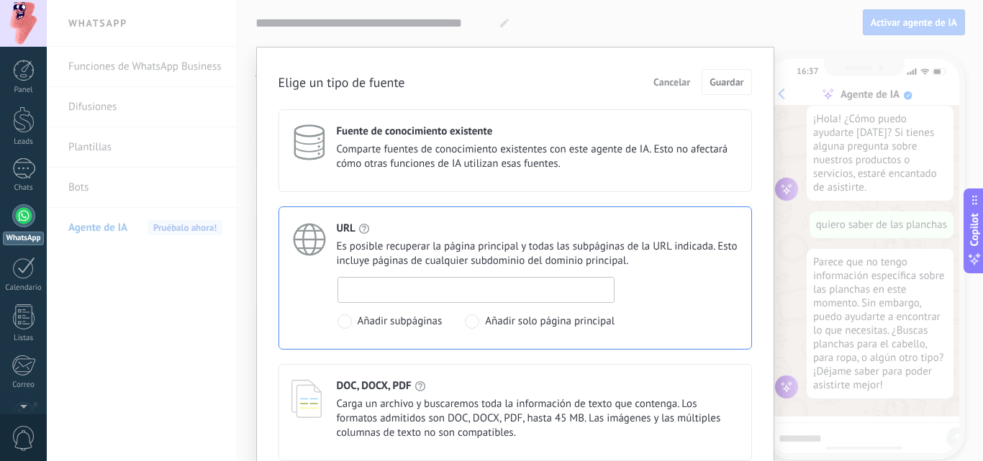
click at [435, 288] on input at bounding box center [476, 289] width 276 height 23
paste input "**********"
type input "**********"
click at [724, 83] on span "Guardar" at bounding box center [726, 82] width 34 height 10
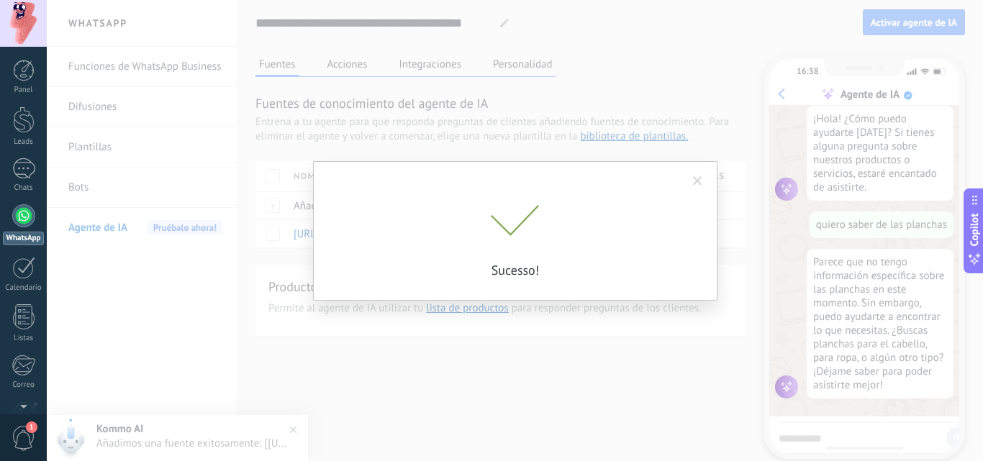
click at [704, 178] on span at bounding box center [698, 181] width 24 height 24
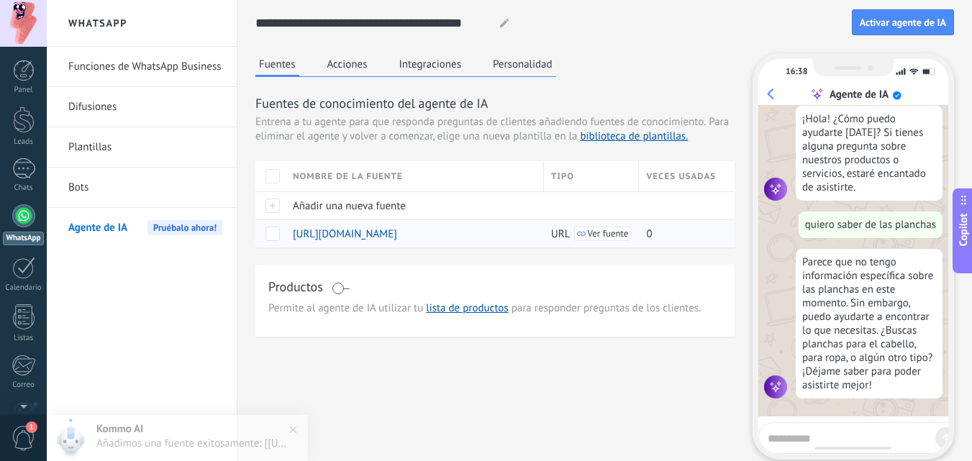
click at [618, 233] on span "Ver fuente" at bounding box center [608, 234] width 41 height 10
click at [848, 437] on textarea at bounding box center [849, 436] width 162 height 18
click at [436, 312] on link "lista de productos" at bounding box center [467, 308] width 82 height 14
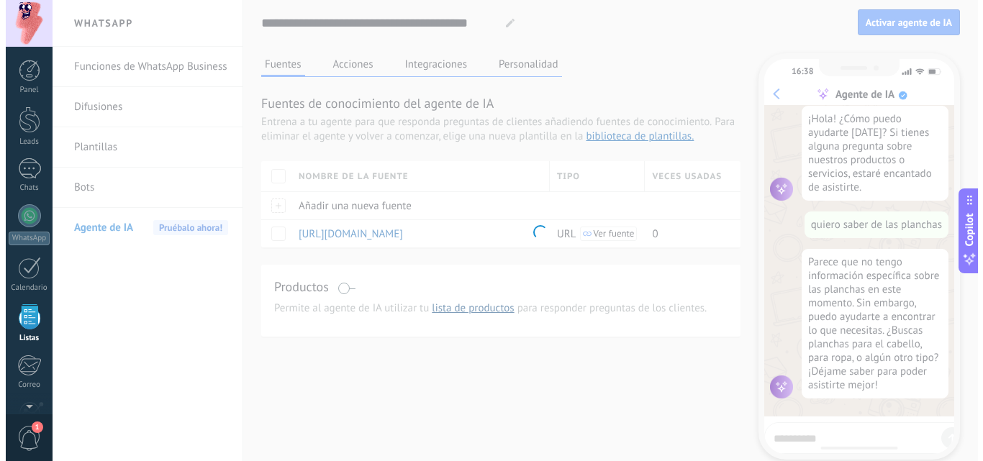
scroll to position [89, 0]
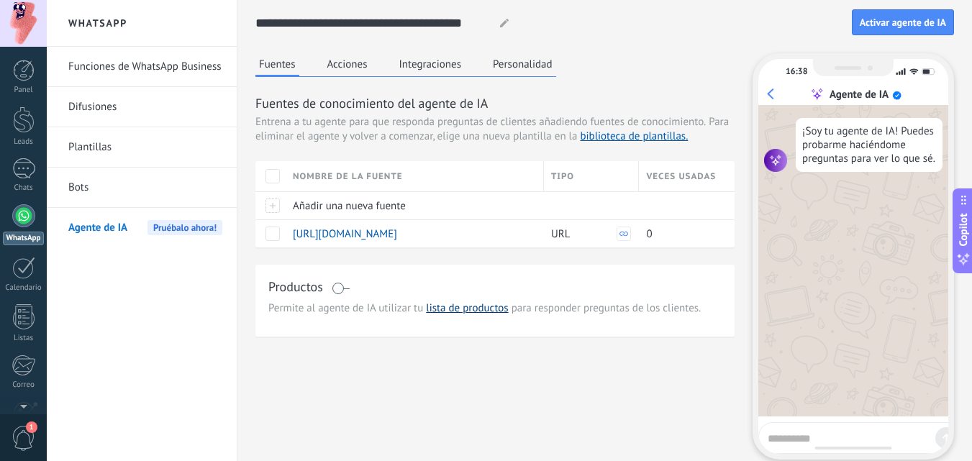
click at [488, 308] on link "lista de productos" at bounding box center [467, 308] width 82 height 14
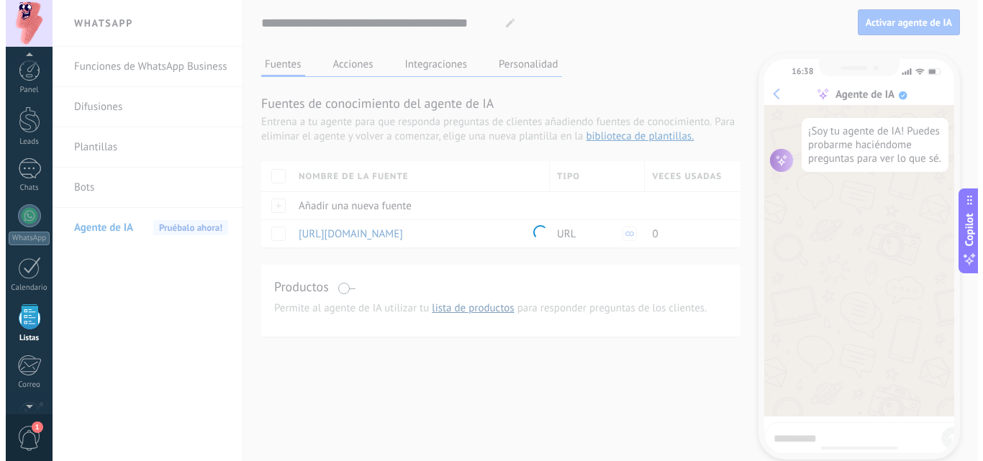
scroll to position [89, 0]
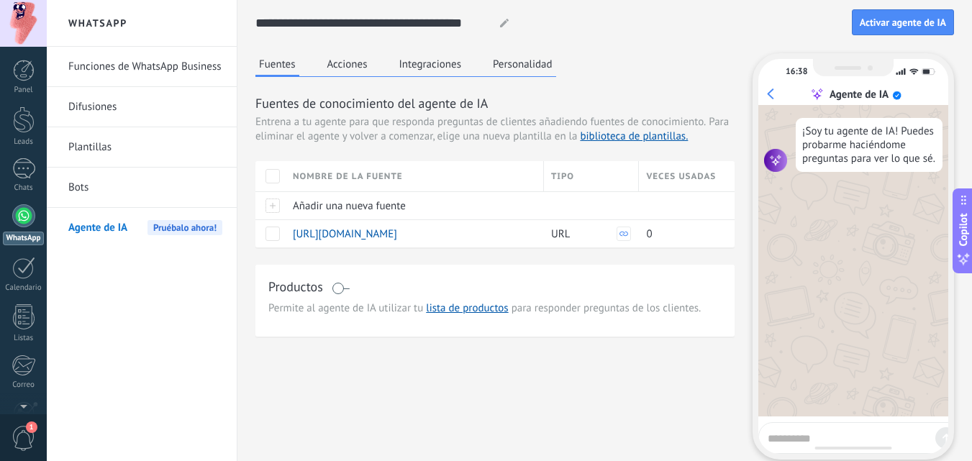
click at [837, 431] on textarea at bounding box center [849, 436] width 162 height 18
type textarea "****"
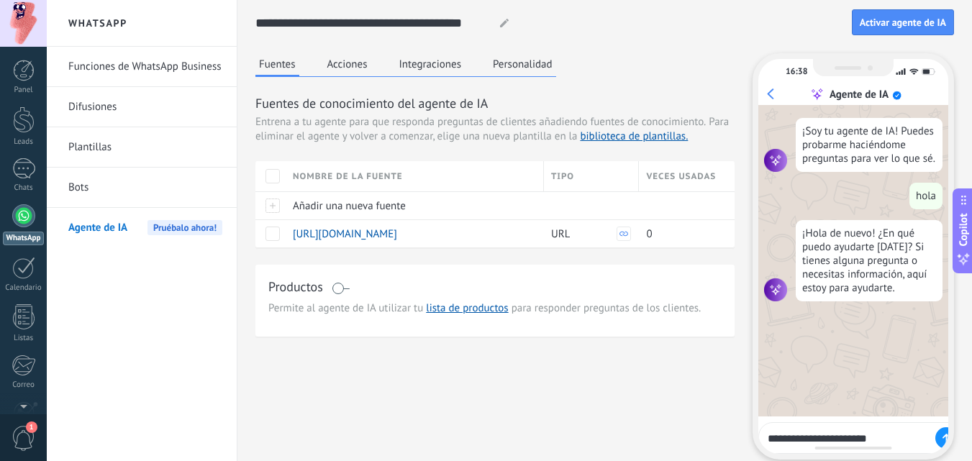
type textarea "**********"
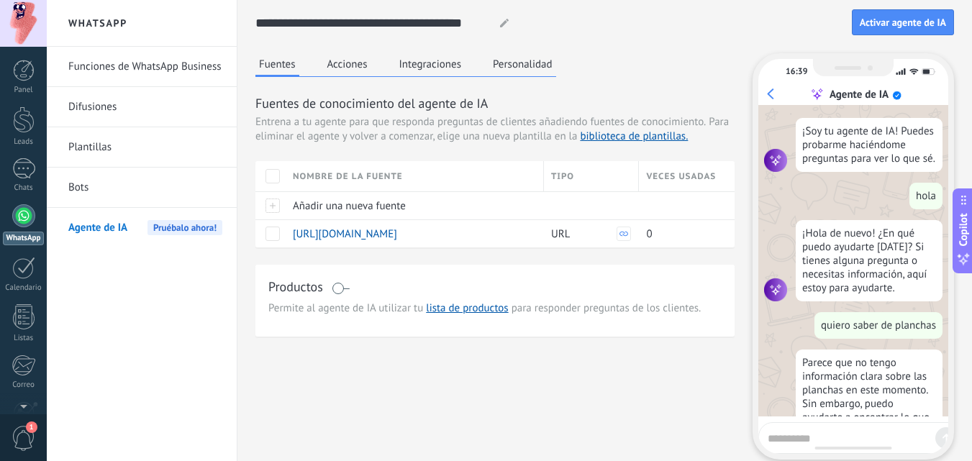
scroll to position [114, 0]
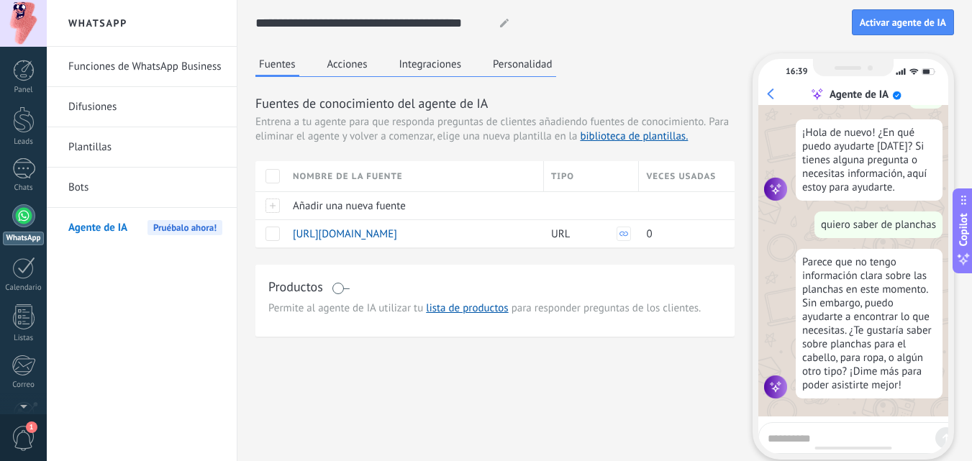
type textarea "*"
type textarea "*******"
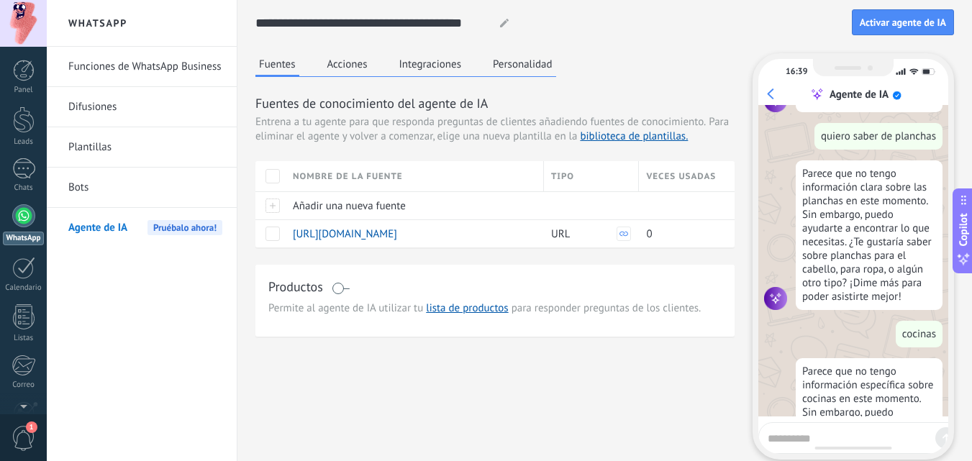
scroll to position [312, 0]
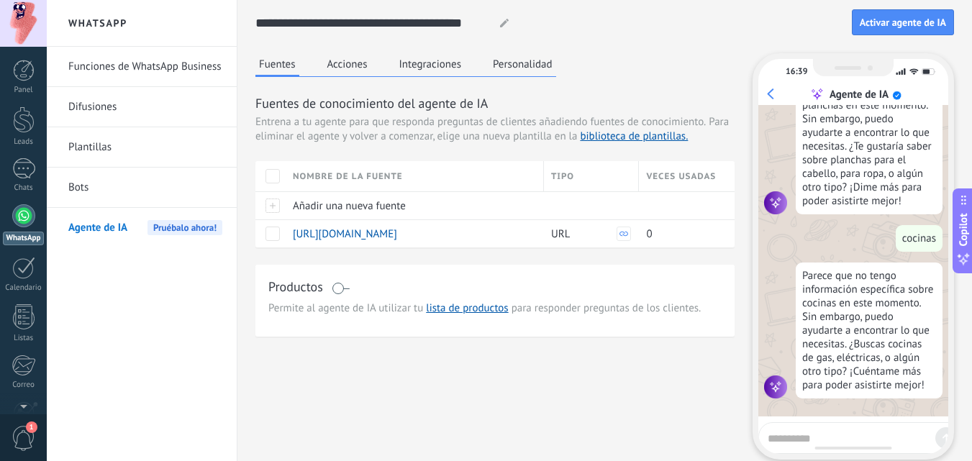
click at [942, 143] on div "¡Soy tu agente de IA! Puedes probarme haciéndome preguntas para ver lo que sé. …" at bounding box center [853, 260] width 190 height 311
click at [352, 68] on button "Acciones" at bounding box center [347, 64] width 47 height 22
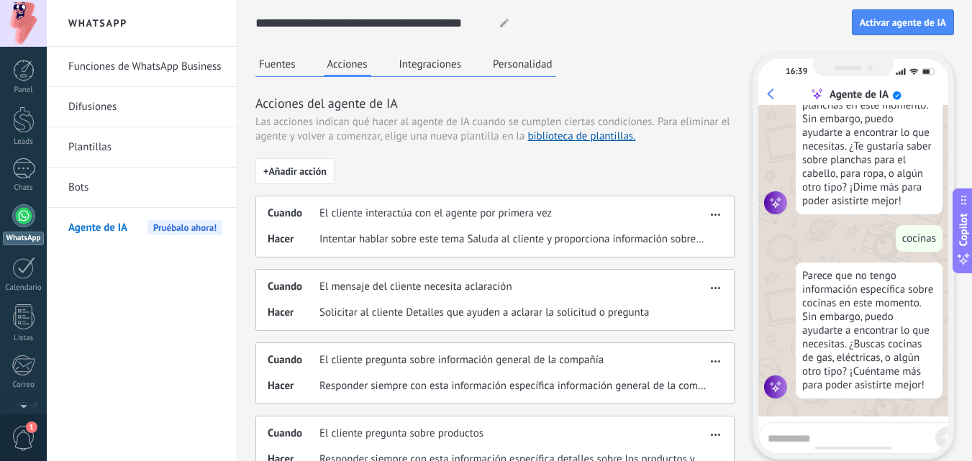
click at [384, 65] on div "Fuentes Acciones Integraciones Personalidad" at bounding box center [405, 65] width 301 height 24
click at [416, 65] on button "Integraciones" at bounding box center [431, 64] width 70 height 22
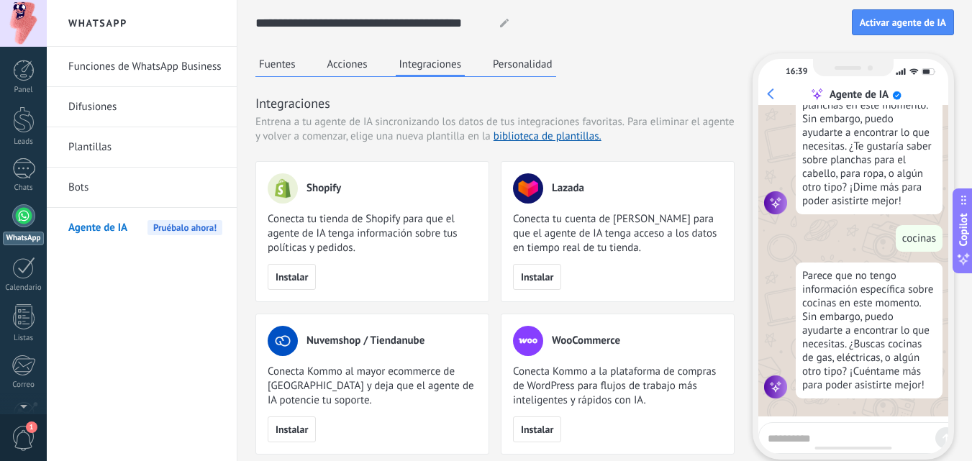
click at [491, 64] on button "Personalidad" at bounding box center [522, 64] width 67 height 22
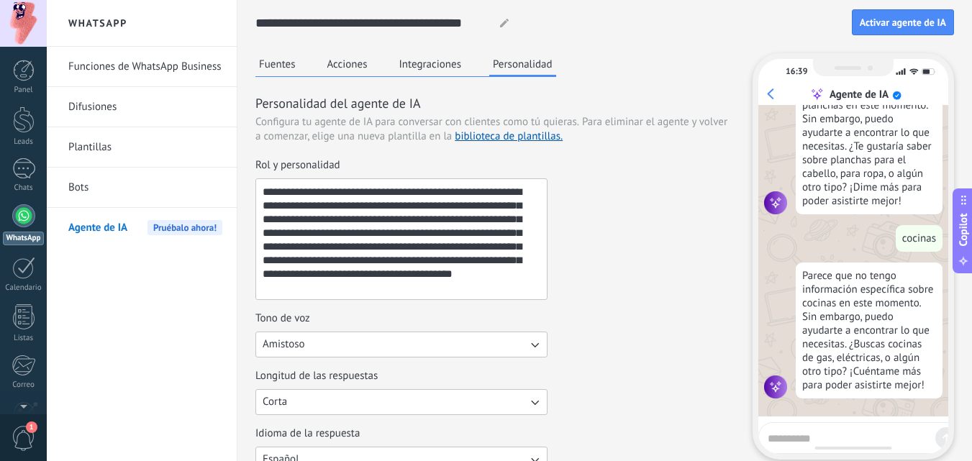
click at [268, 62] on button "Fuentes" at bounding box center [277, 64] width 44 height 22
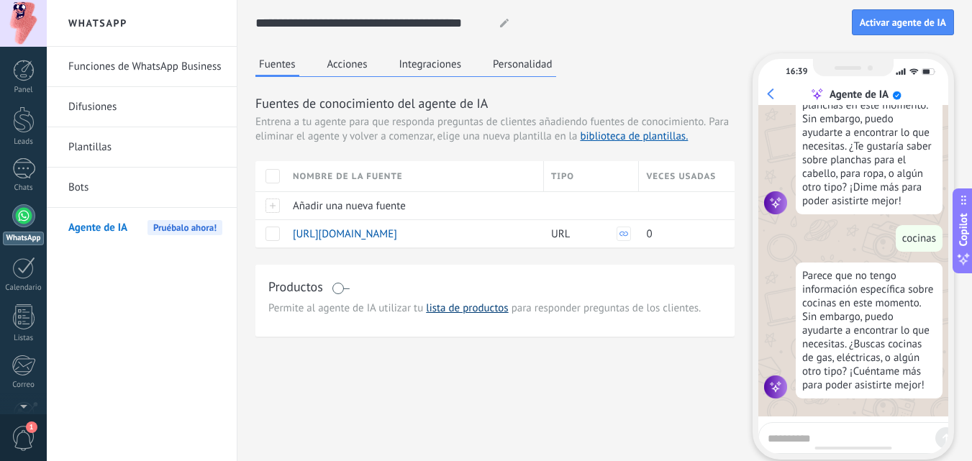
click at [452, 310] on link "lista de productos" at bounding box center [467, 308] width 82 height 14
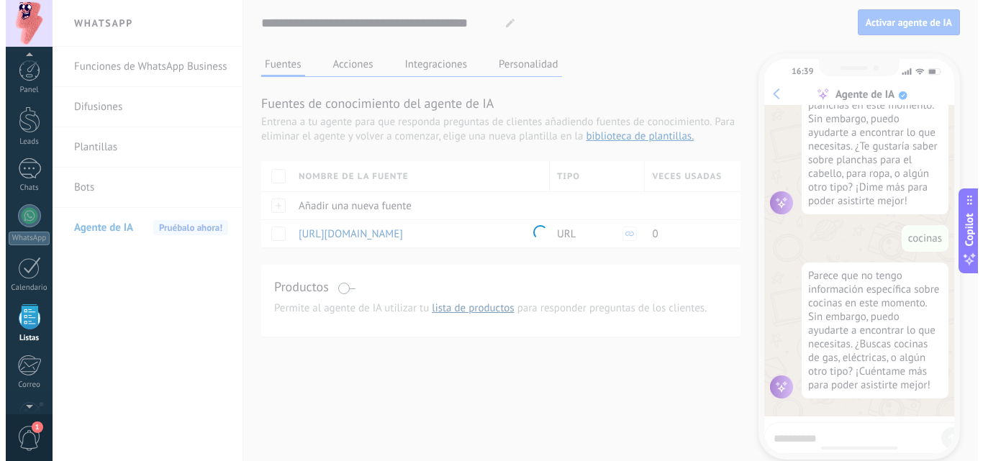
scroll to position [89, 0]
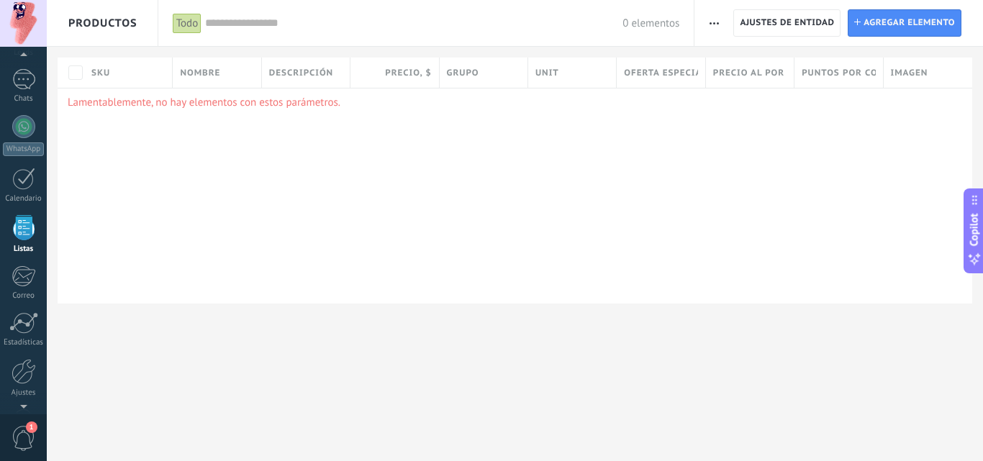
drag, startPoint x: 182, startPoint y: 75, endPoint x: 92, endPoint y: 22, distance: 104.1
click at [152, 66] on div "SKU Nombre Descripción Precio , $ Grupo Unit Oferta especial 1 , $ Precio al po…" at bounding box center [515, 73] width 914 height 30
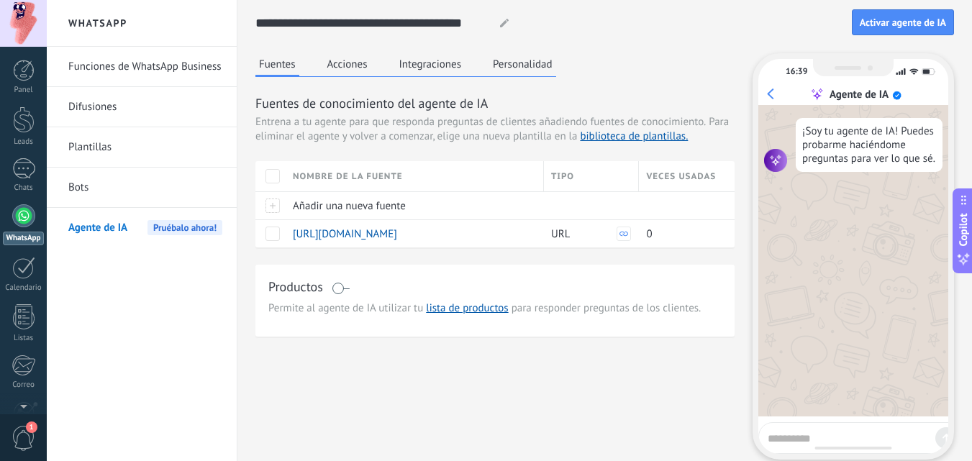
click at [197, 70] on link "Funciones de WhatsApp Business" at bounding box center [145, 67] width 154 height 40
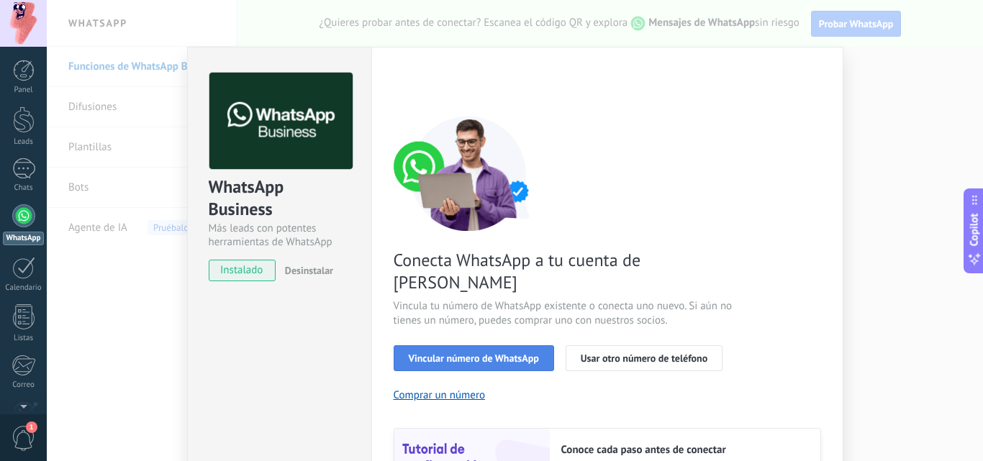
click at [419, 345] on button "Vincular número de WhatsApp" at bounding box center [473, 358] width 160 height 26
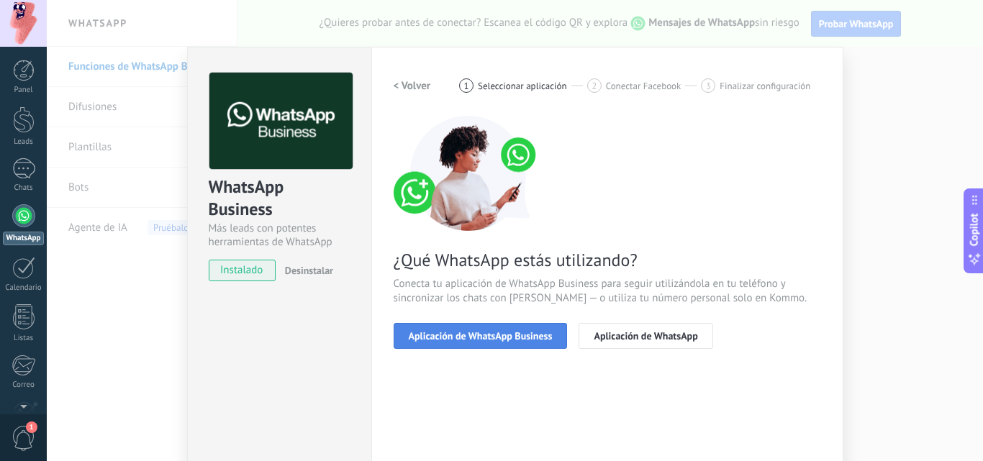
click at [421, 334] on span "Aplicación de WhatsApp Business" at bounding box center [481, 336] width 144 height 10
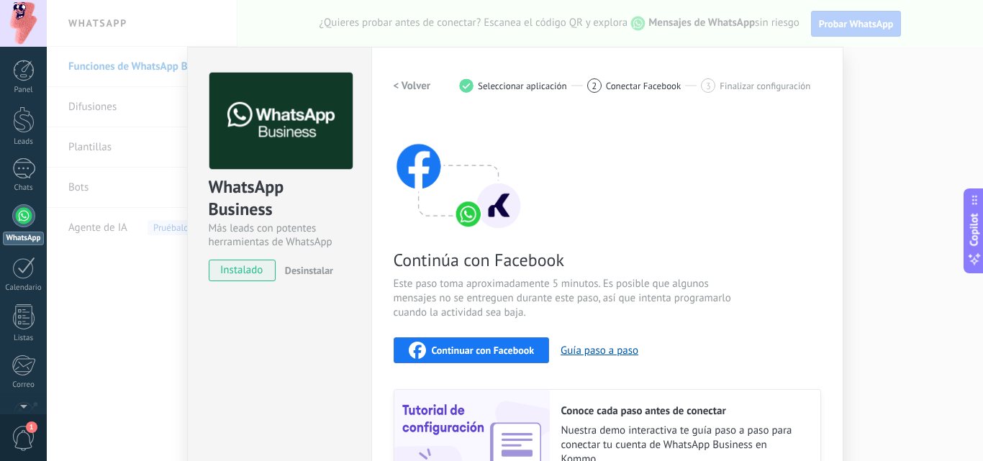
click at [424, 349] on div "Continuar con Facebook" at bounding box center [472, 350] width 126 height 17
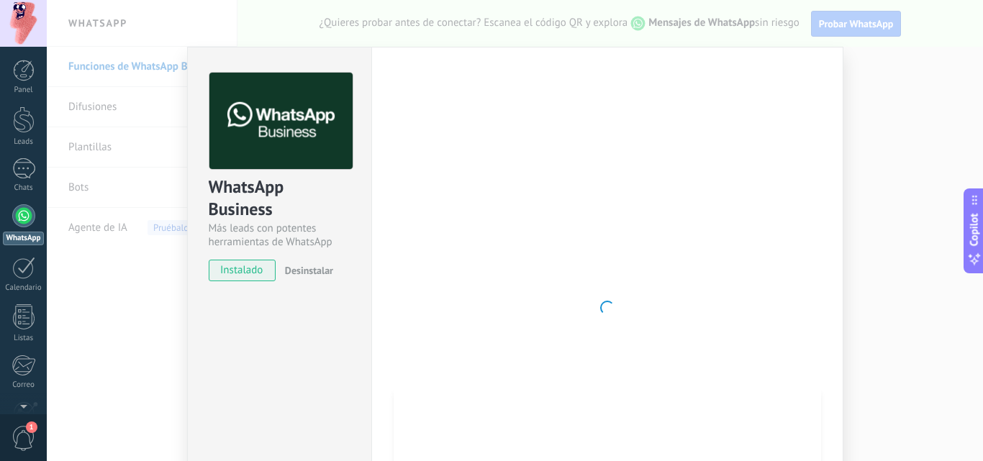
click at [144, 282] on div "WhatsApp Business Más leads con potentes herramientas de WhatsApp instalado Des…" at bounding box center [515, 230] width 936 height 461
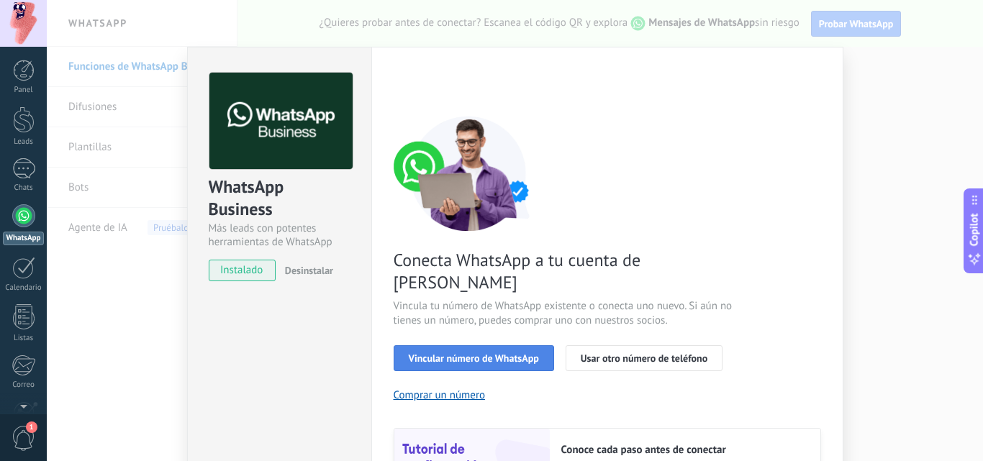
click at [437, 353] on span "Vincular número de WhatsApp" at bounding box center [474, 358] width 130 height 10
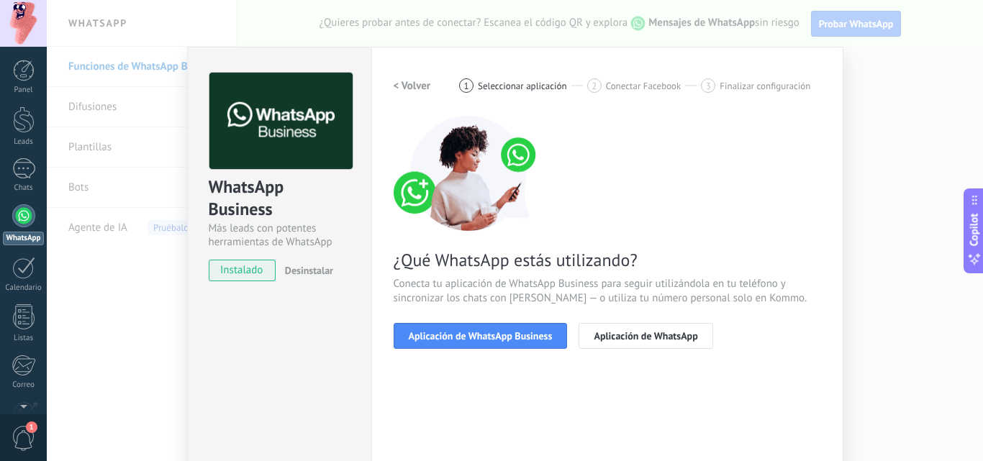
click at [437, 335] on span "Aplicación de WhatsApp Business" at bounding box center [481, 336] width 144 height 10
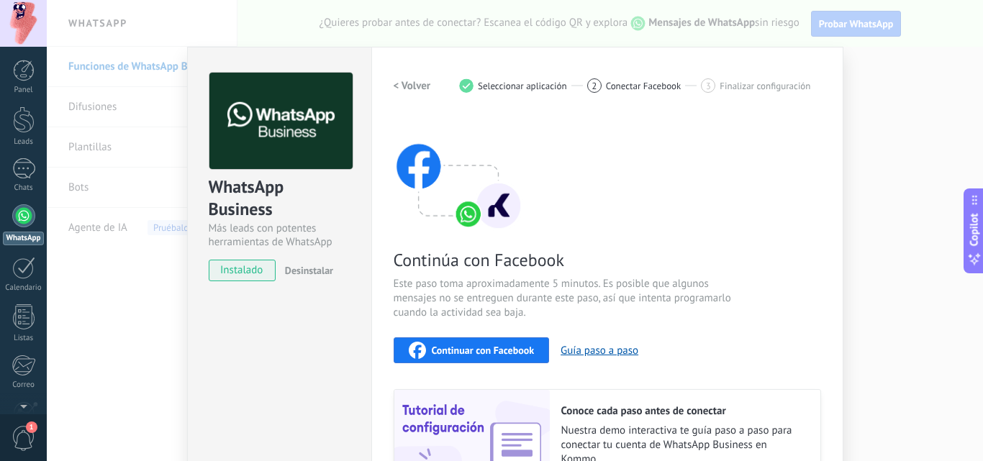
click at [437, 335] on div "Continúa con Facebook Este paso toma aproximadamente 5 minutos. Es posible que …" at bounding box center [606, 310] width 427 height 388
click at [437, 349] on span "Continuar con Facebook" at bounding box center [483, 350] width 103 height 10
